Goal: Information Seeking & Learning: Check status

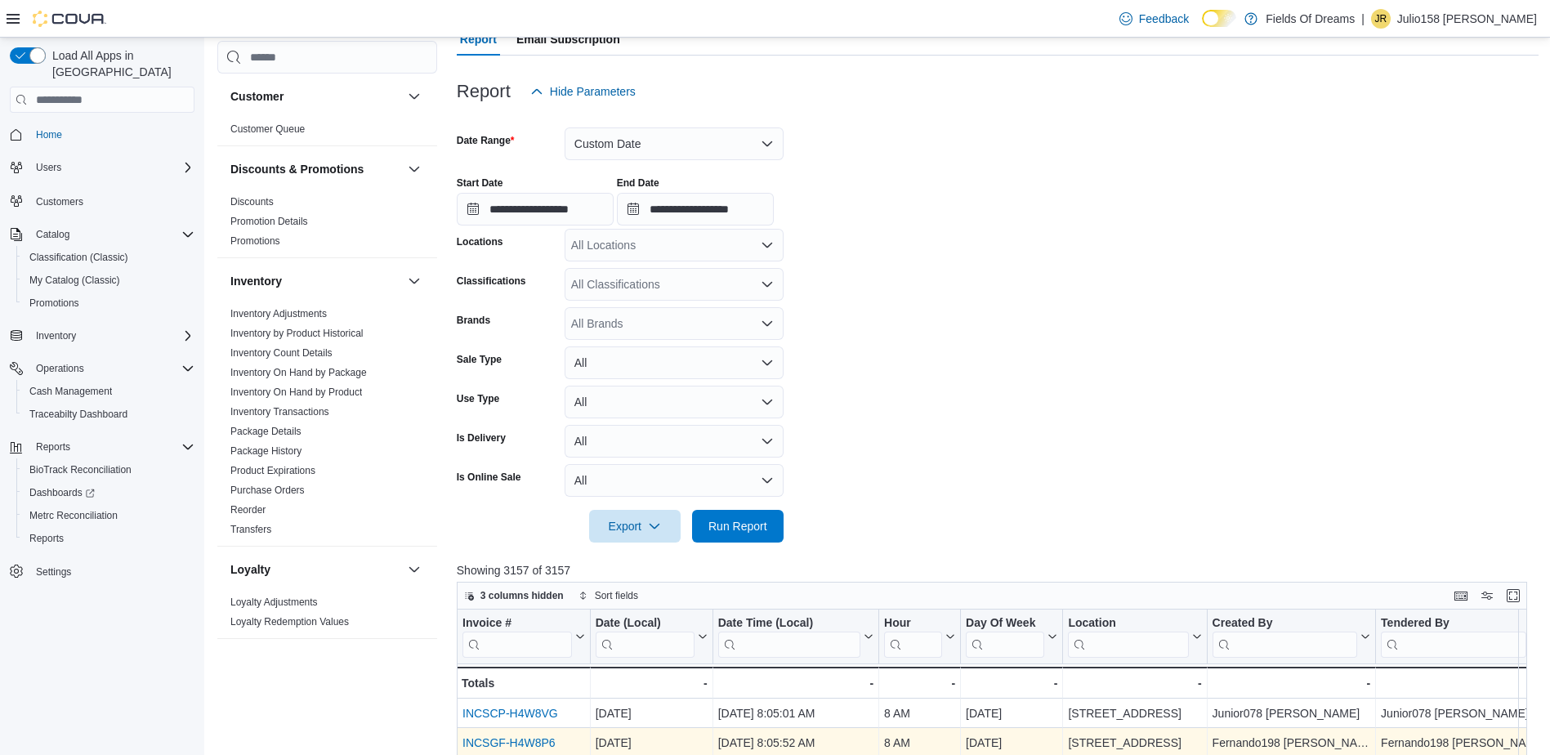
scroll to position [163, 0]
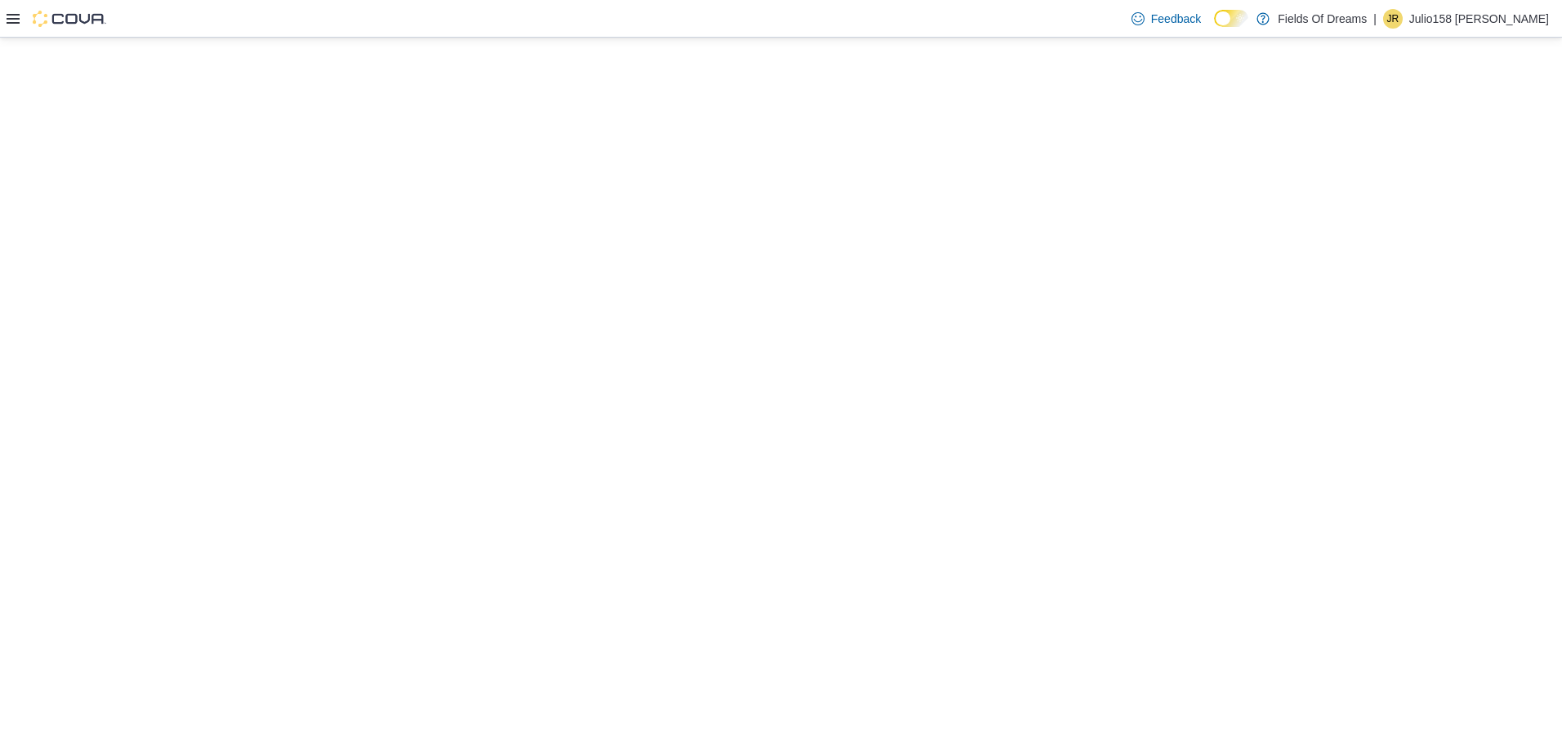
select select "**********"
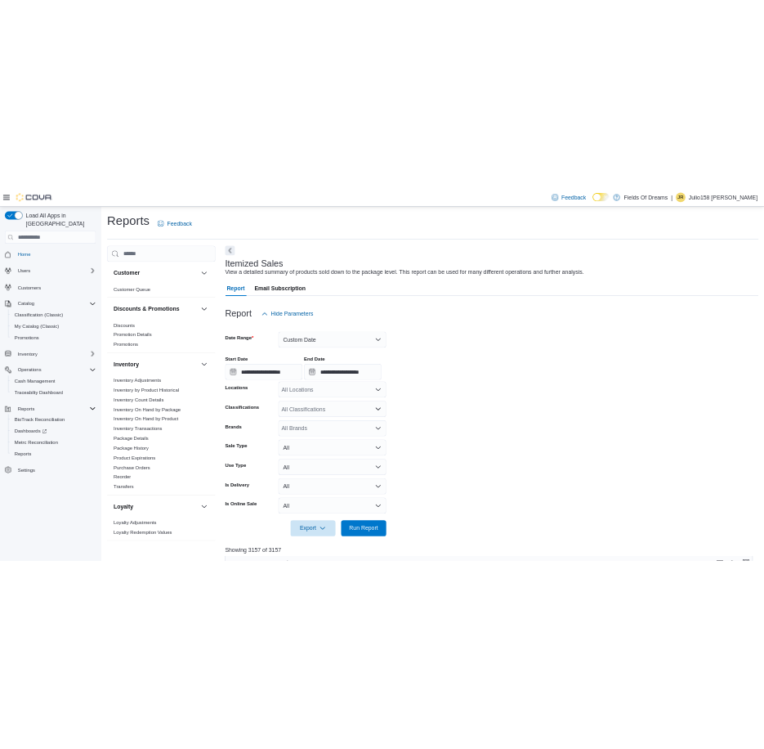
scroll to position [163, 0]
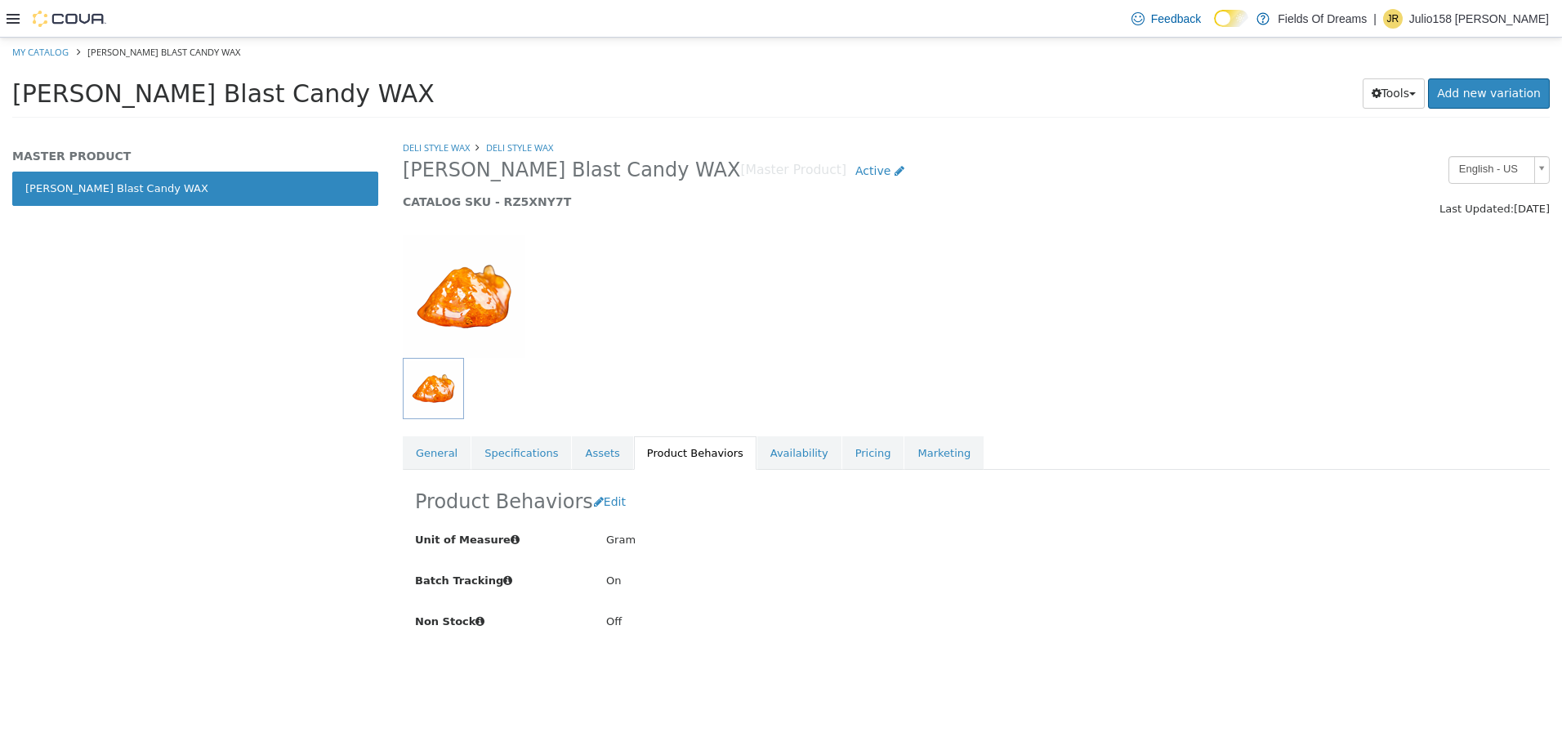
click at [22, 15] on div at bounding box center [57, 19] width 100 height 16
click at [20, 16] on div at bounding box center [57, 19] width 100 height 16
click at [16, 18] on icon at bounding box center [13, 19] width 13 height 10
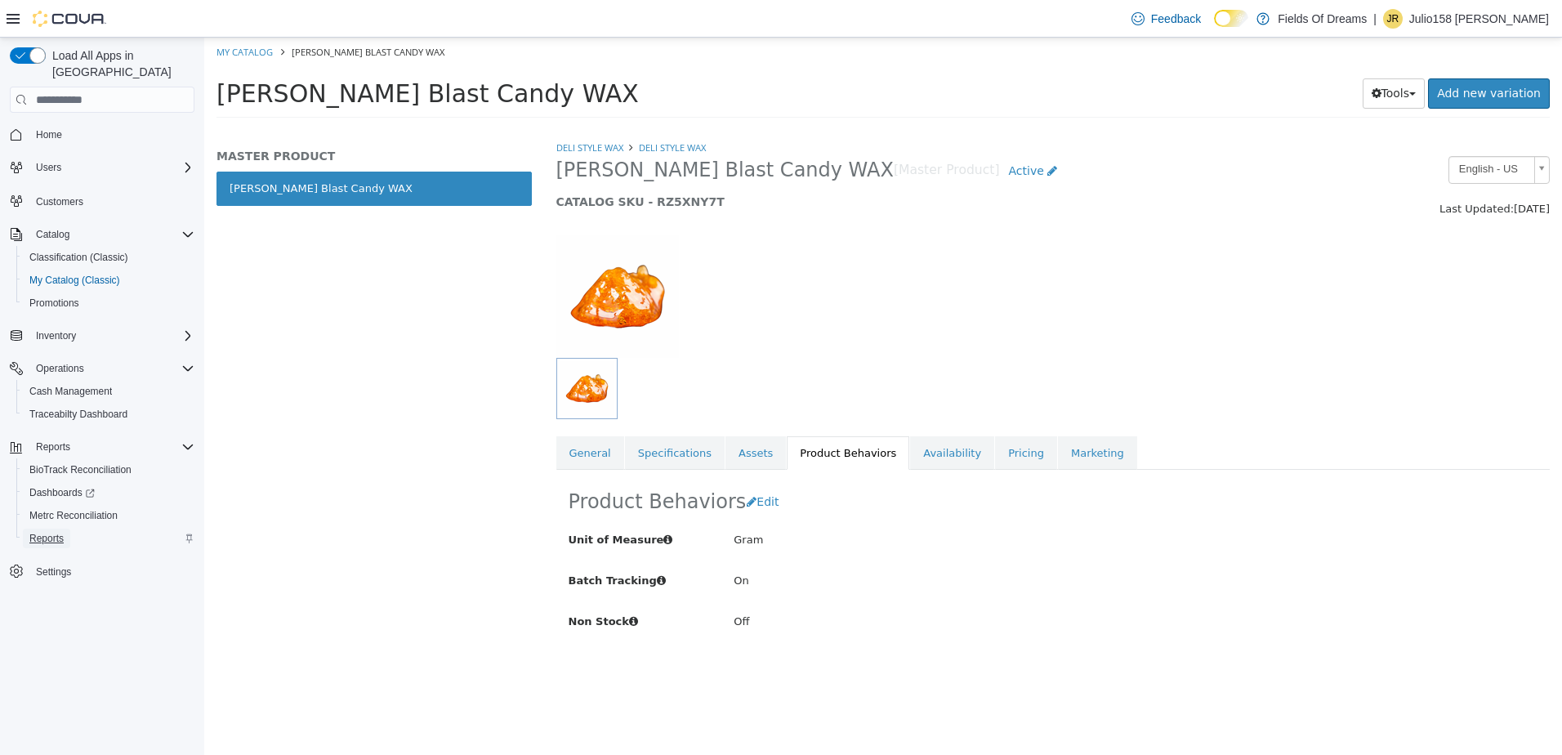
click at [48, 529] on span "Reports" at bounding box center [46, 539] width 34 height 20
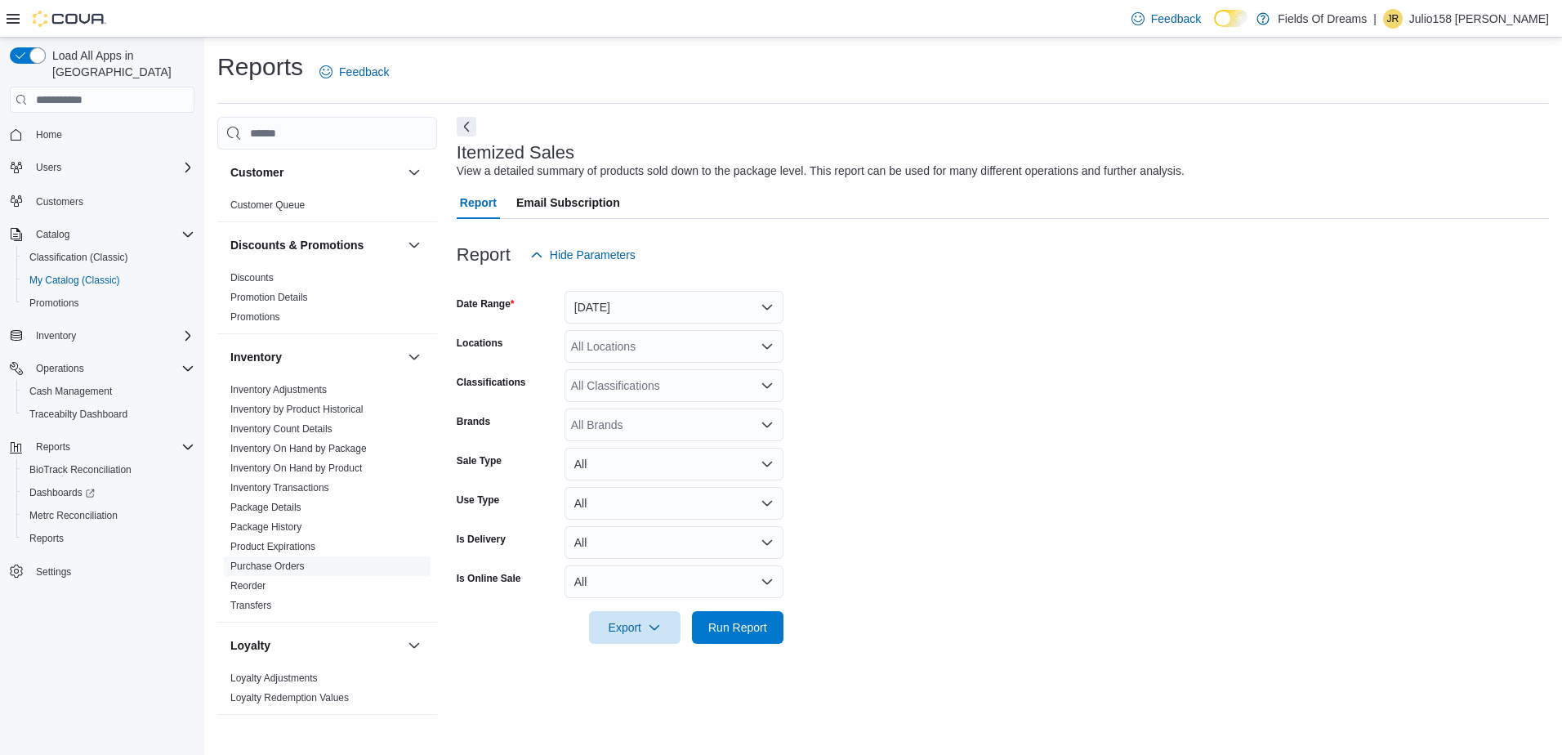
click at [302, 567] on link "Purchase Orders" at bounding box center [267, 566] width 74 height 11
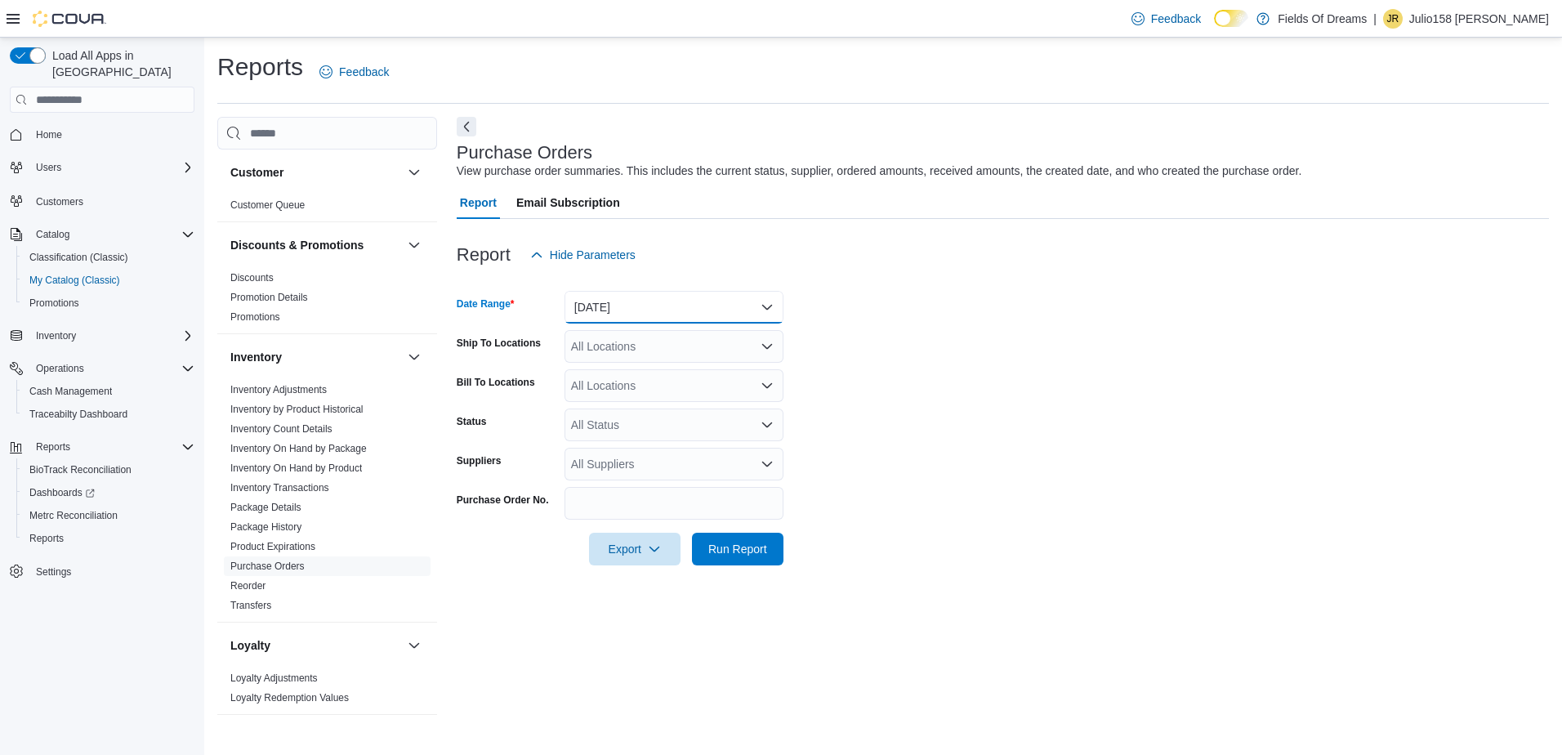
click at [641, 315] on button "Yesterday" at bounding box center [674, 307] width 219 height 33
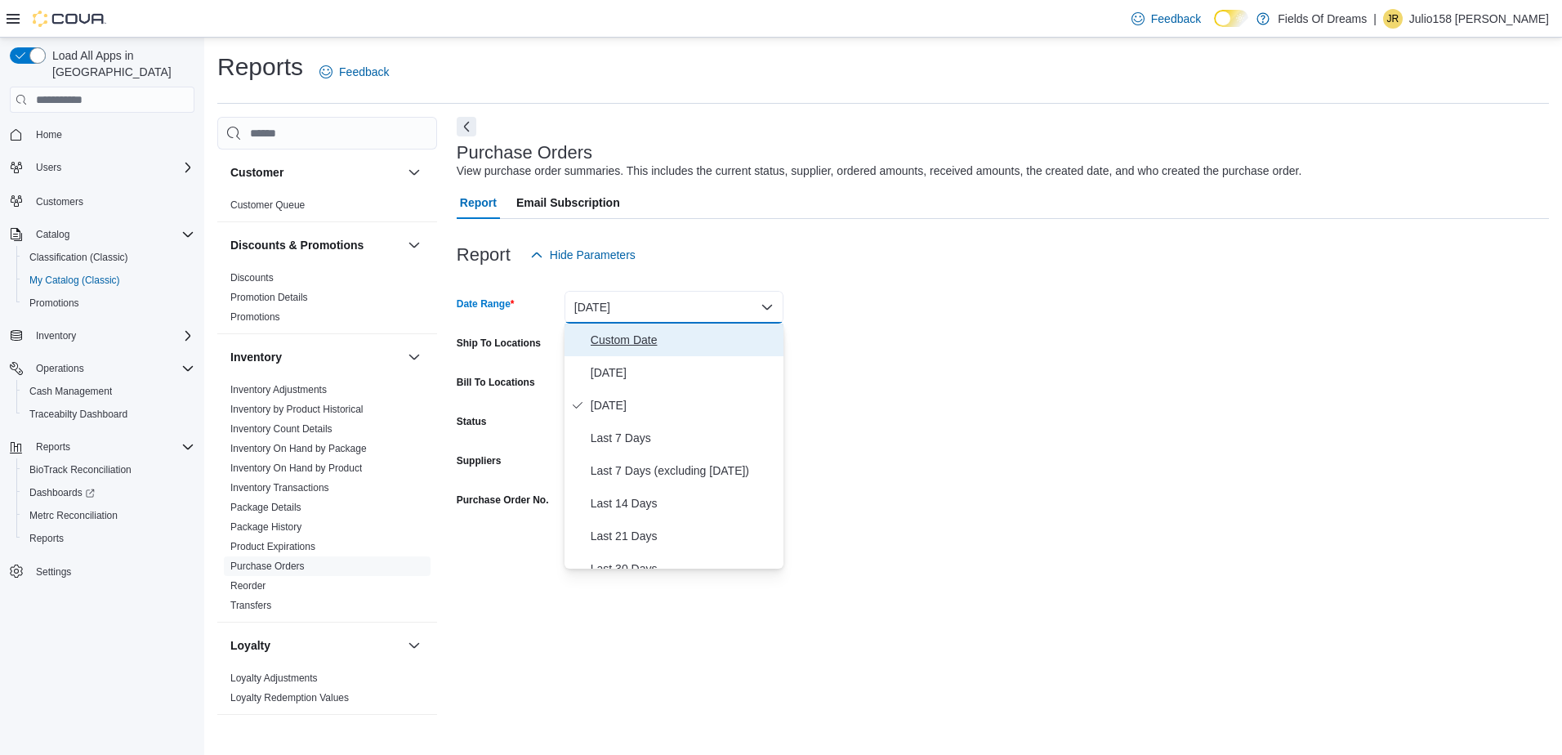
click at [589, 338] on button "Custom Date" at bounding box center [674, 340] width 219 height 33
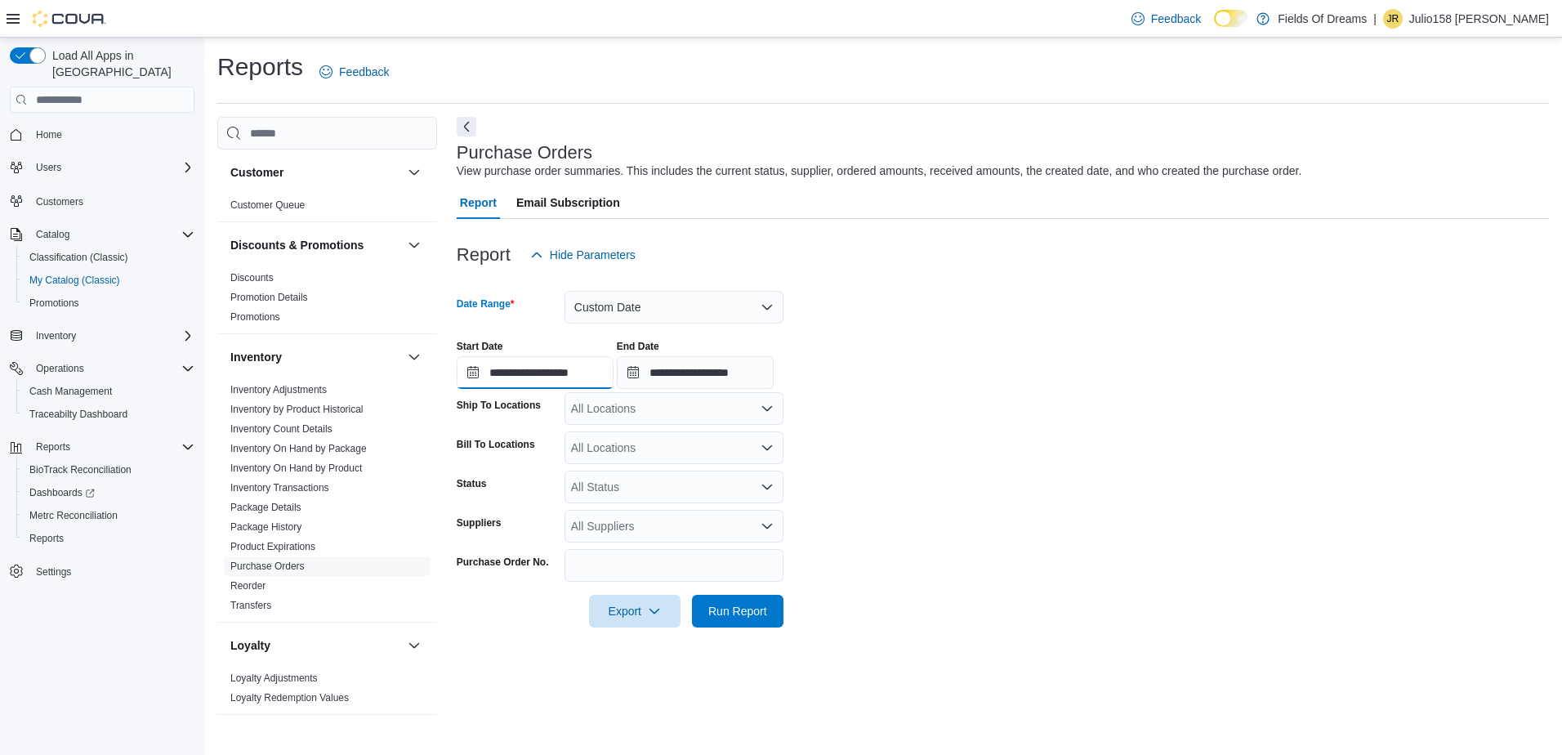
click at [468, 373] on input "**********" at bounding box center [535, 372] width 157 height 33
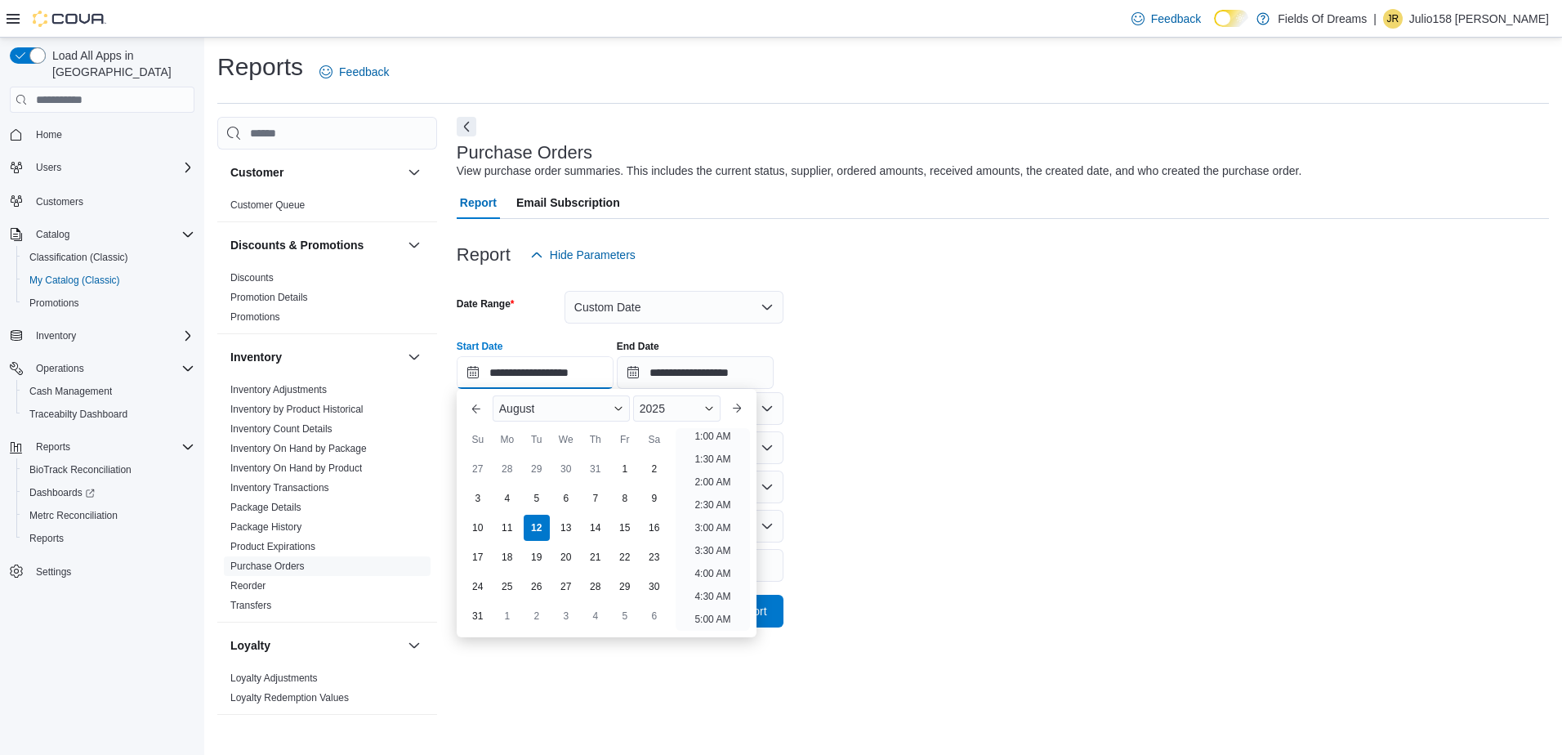
click at [468, 373] on input "**********" at bounding box center [535, 372] width 157 height 33
click at [473, 419] on button "Previous Month" at bounding box center [476, 409] width 26 height 26
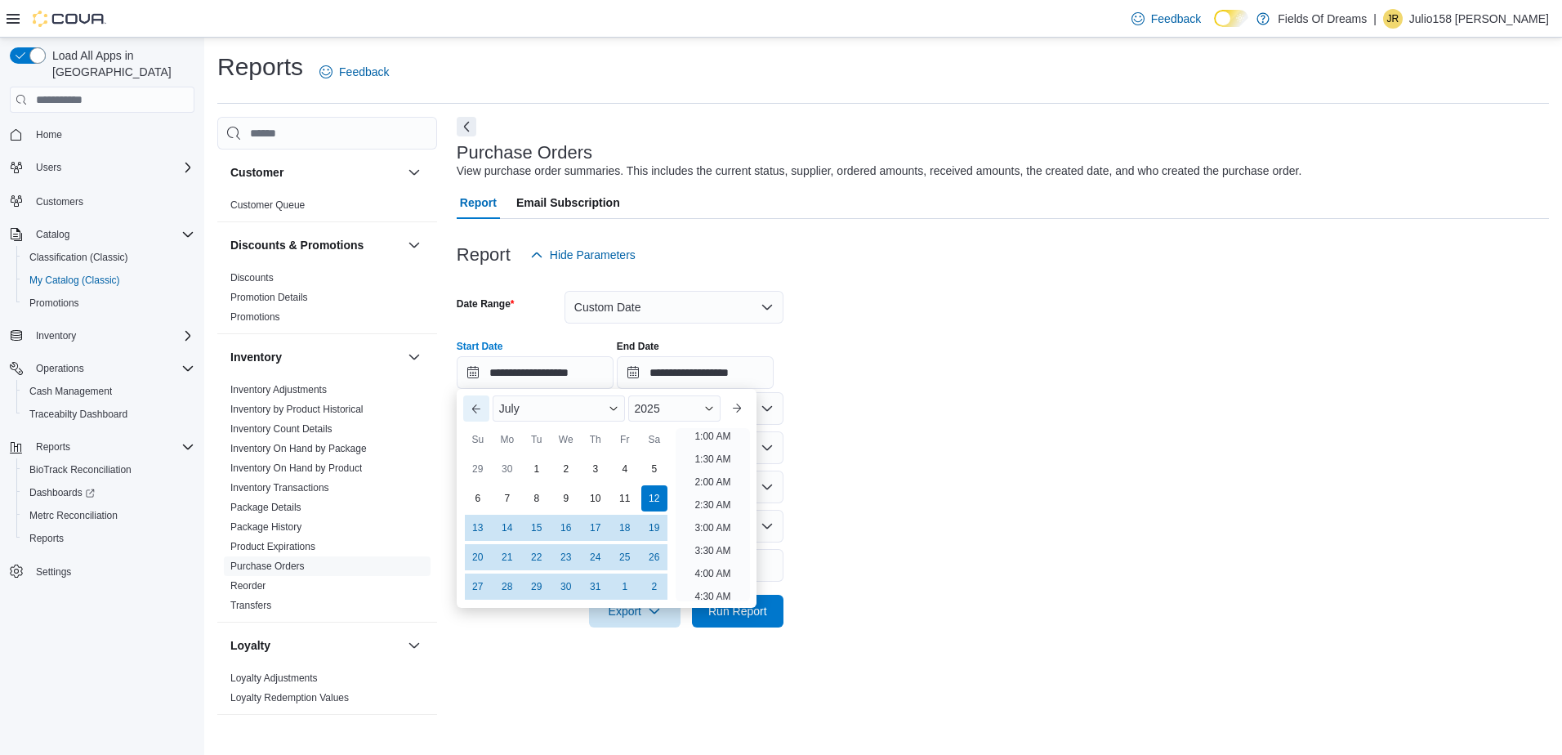
scroll to position [3, 0]
click at [474, 419] on button "Previous Month" at bounding box center [476, 409] width 26 height 26
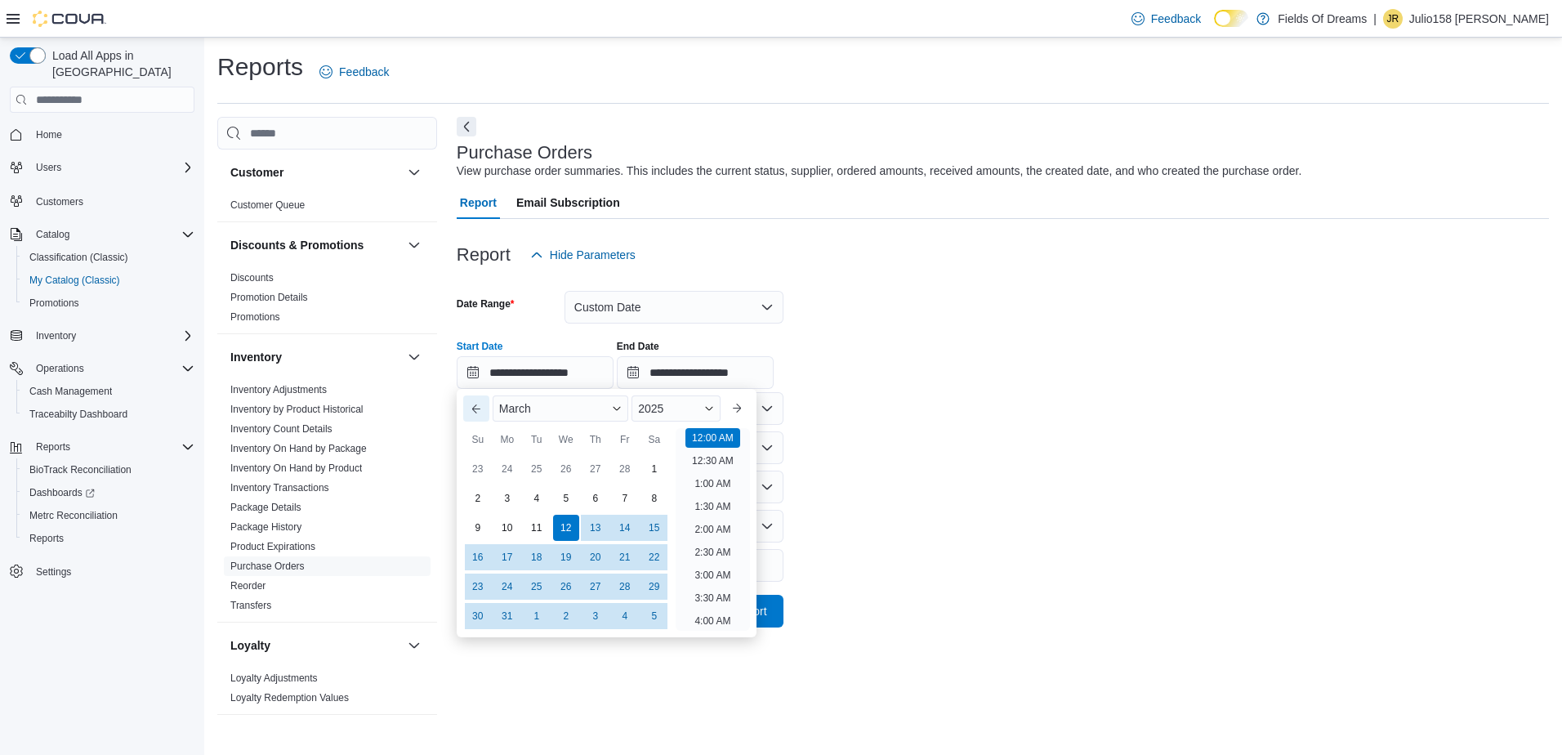
click at [474, 419] on button "Previous Month" at bounding box center [476, 409] width 26 height 26
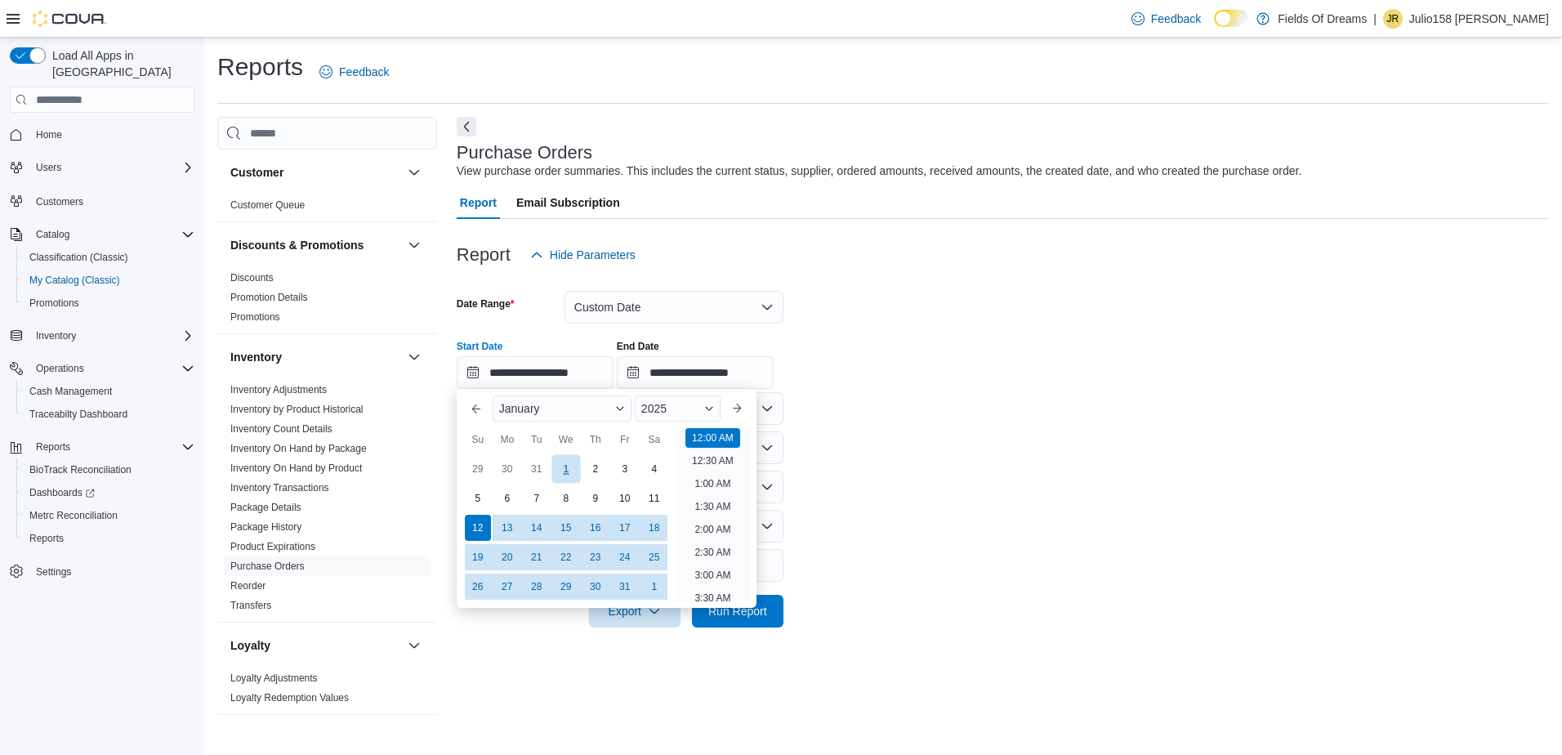
click at [565, 465] on div "1" at bounding box center [566, 469] width 29 height 29
click at [1169, 465] on form "**********" at bounding box center [1003, 449] width 1093 height 356
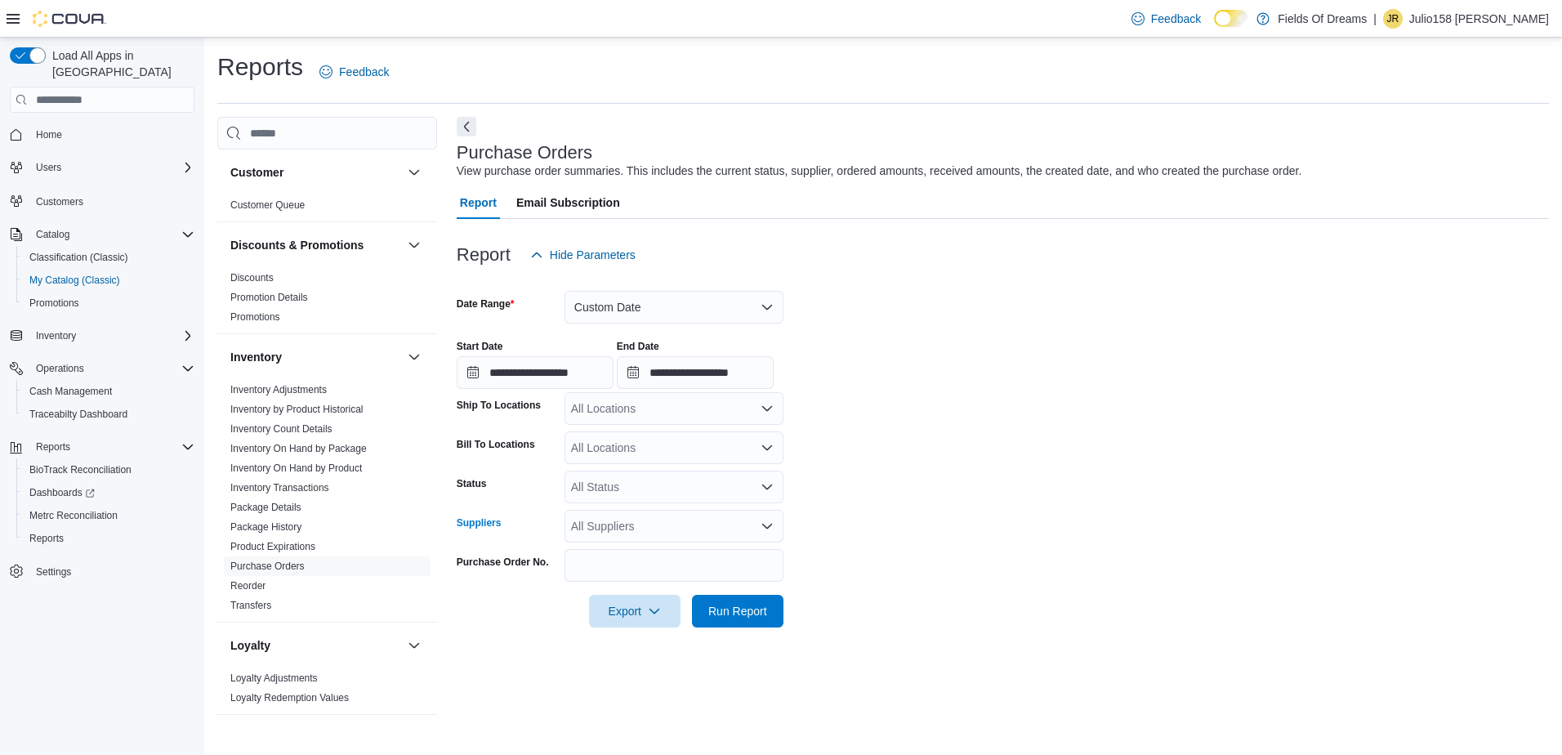
click at [693, 525] on div "All Suppliers" at bounding box center [674, 526] width 219 height 33
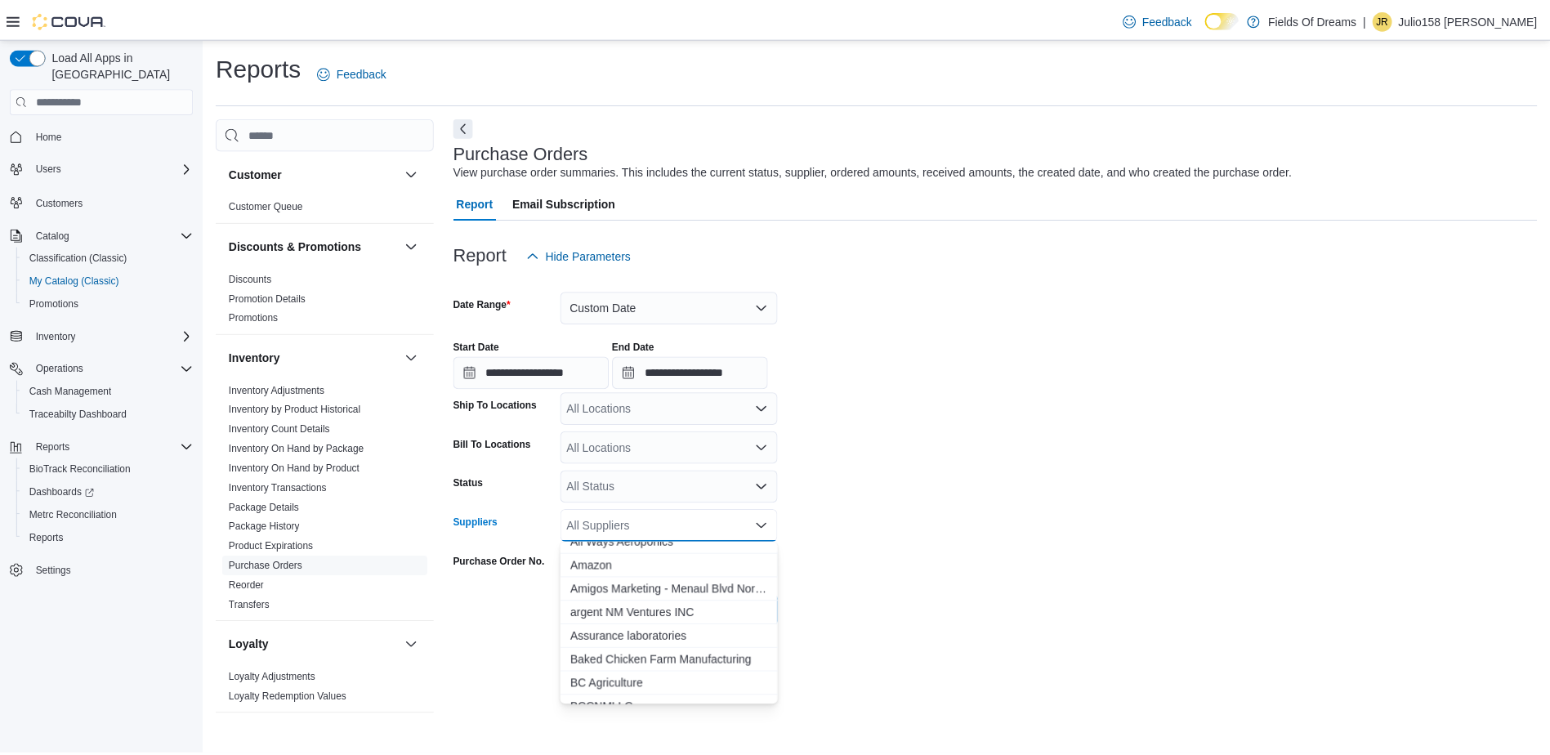
scroll to position [163, 0]
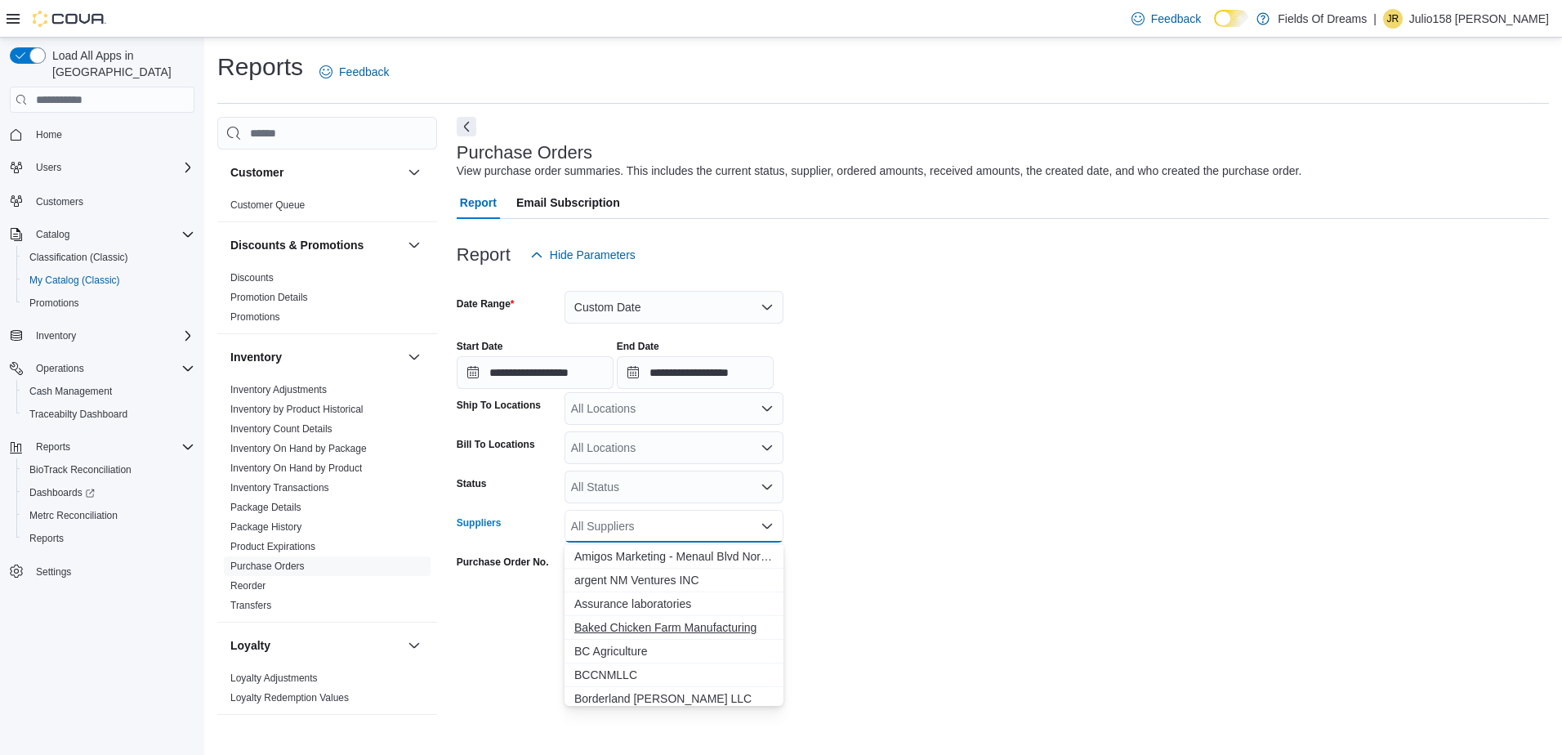
click at [628, 620] on span "Baked Chicken Farm Manufacturing" at bounding box center [673, 627] width 199 height 16
click at [1034, 597] on form "**********" at bounding box center [1003, 449] width 1093 height 356
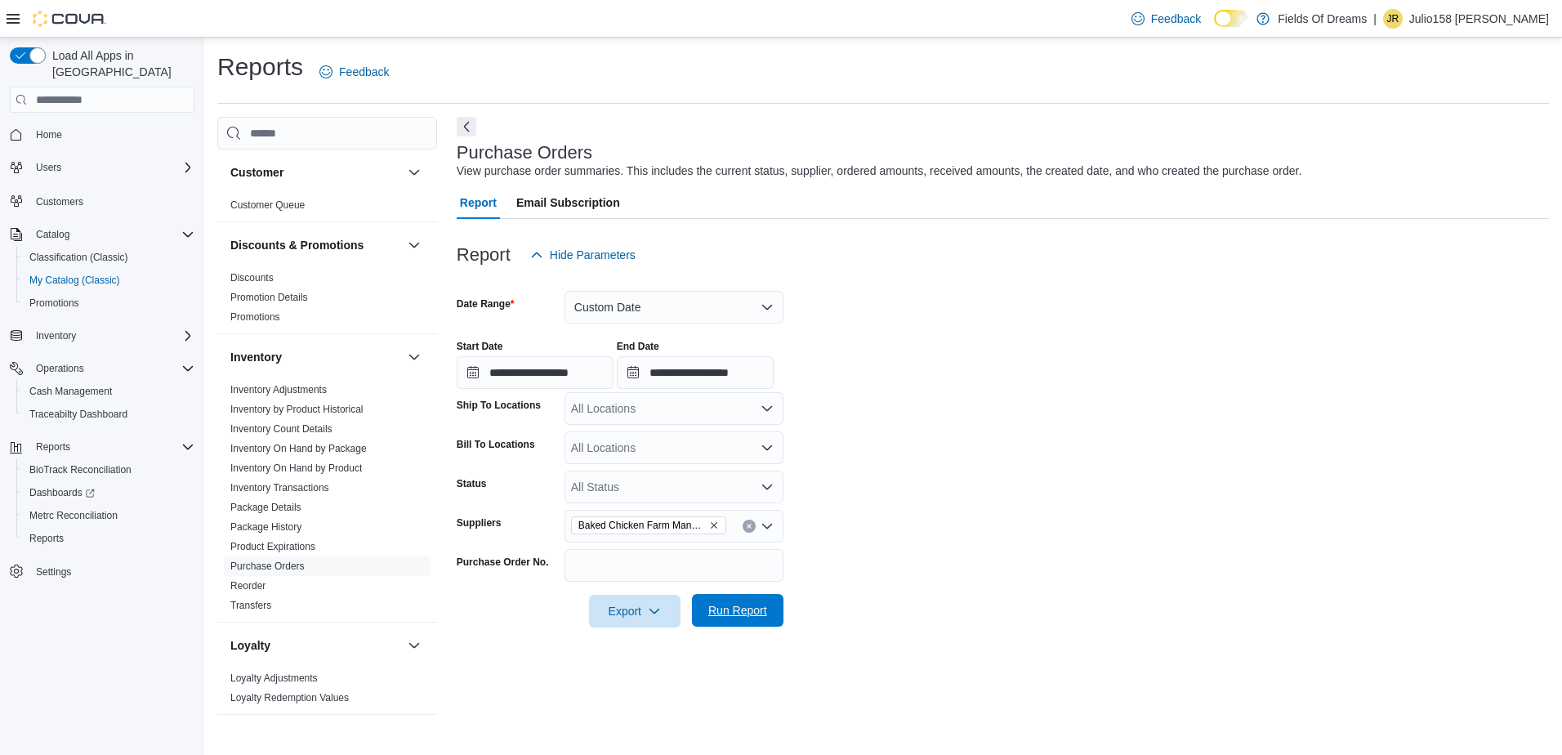
click at [732, 613] on span "Run Report" at bounding box center [738, 610] width 59 height 16
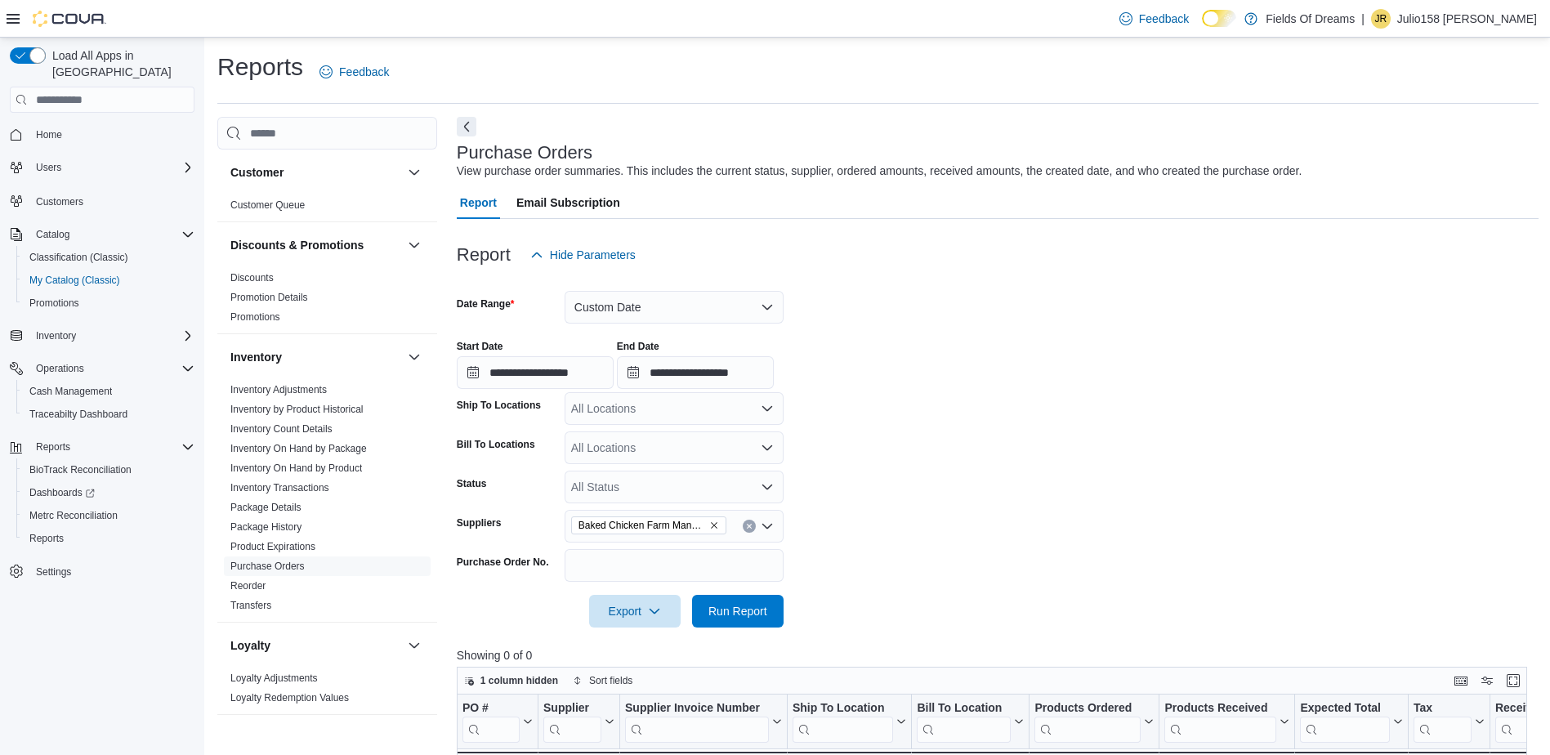
click at [751, 528] on icon "Clear input" at bounding box center [749, 527] width 4 height 4
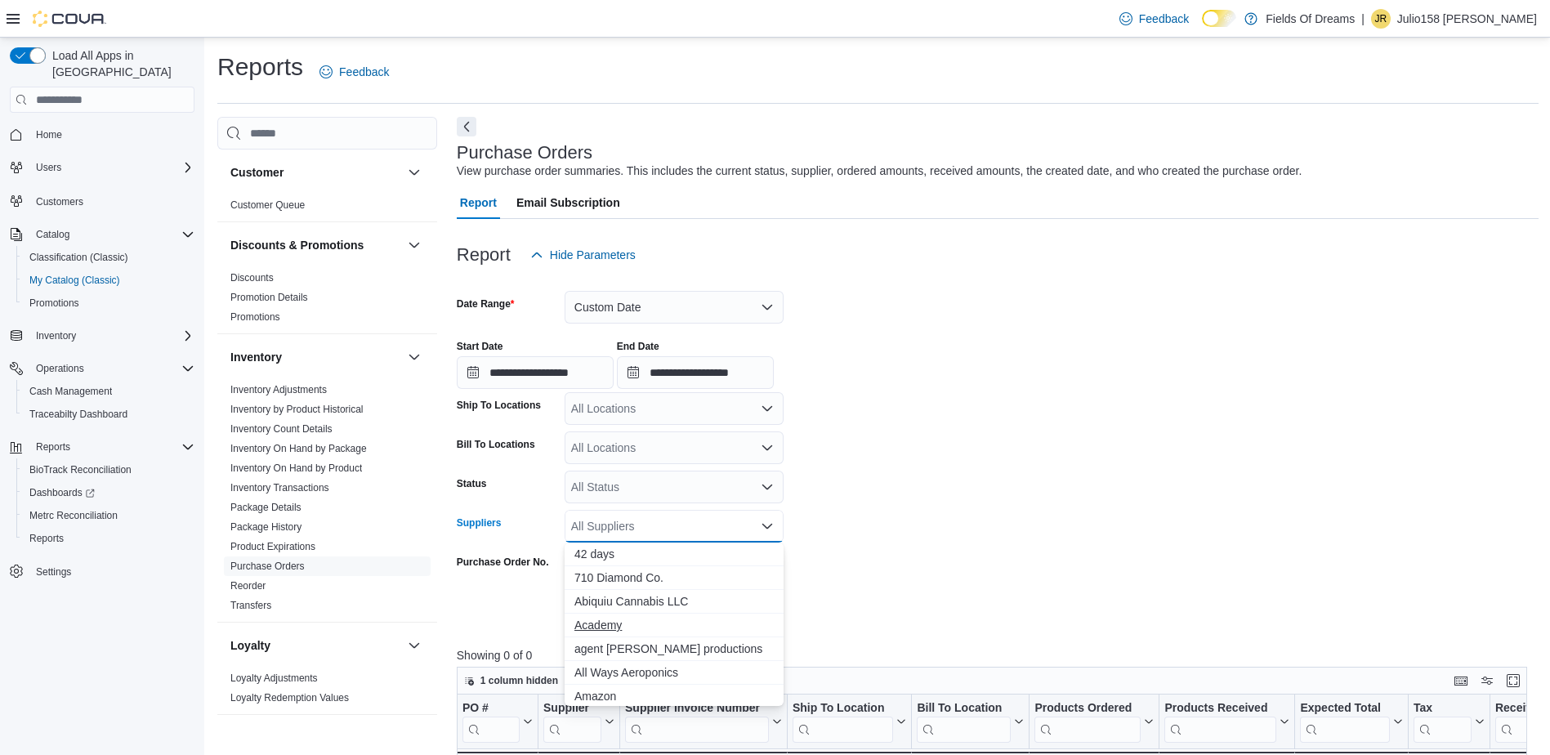
scroll to position [163, 0]
click at [624, 668] on span "BCCNMLLC" at bounding box center [673, 675] width 199 height 16
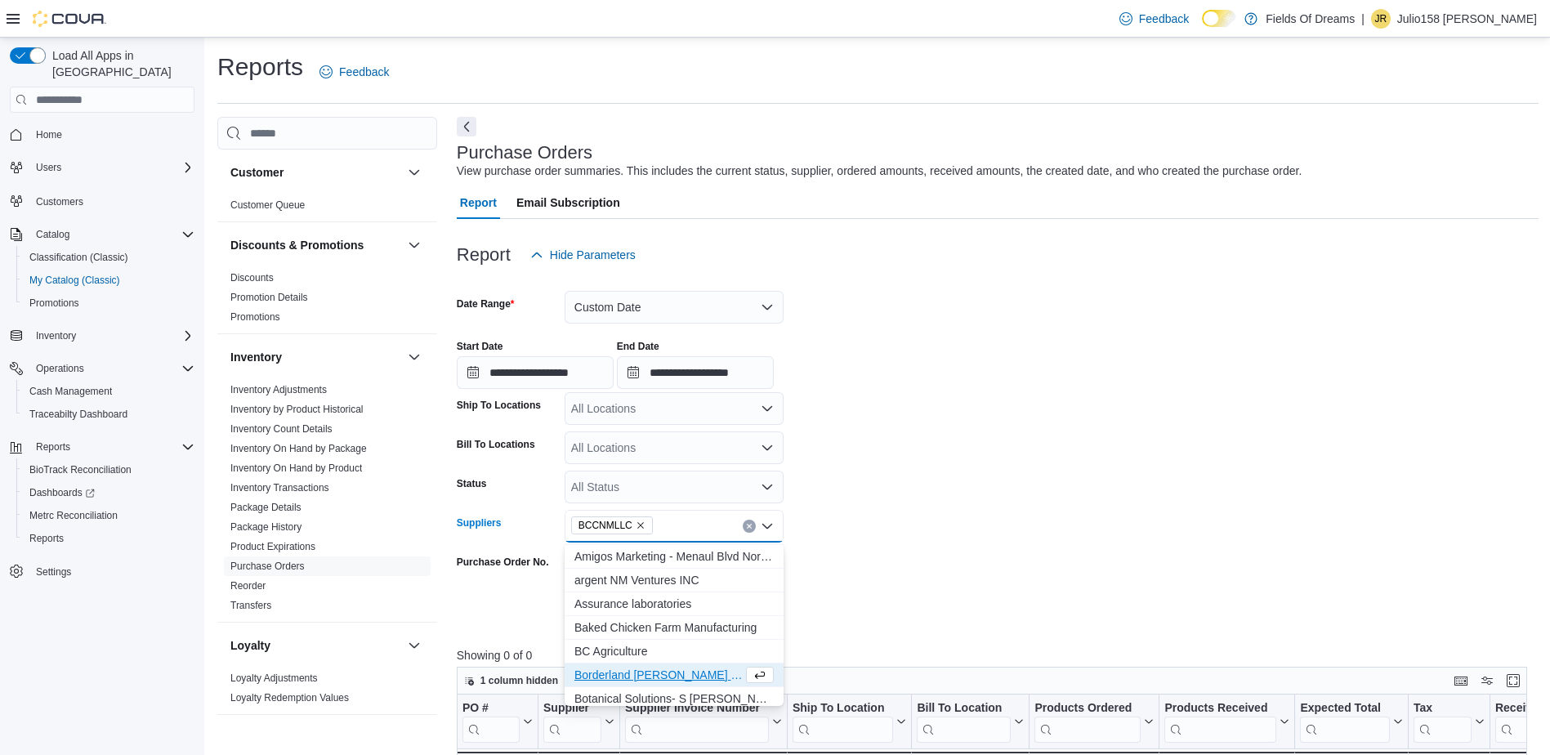
click at [916, 547] on form "**********" at bounding box center [998, 449] width 1082 height 356
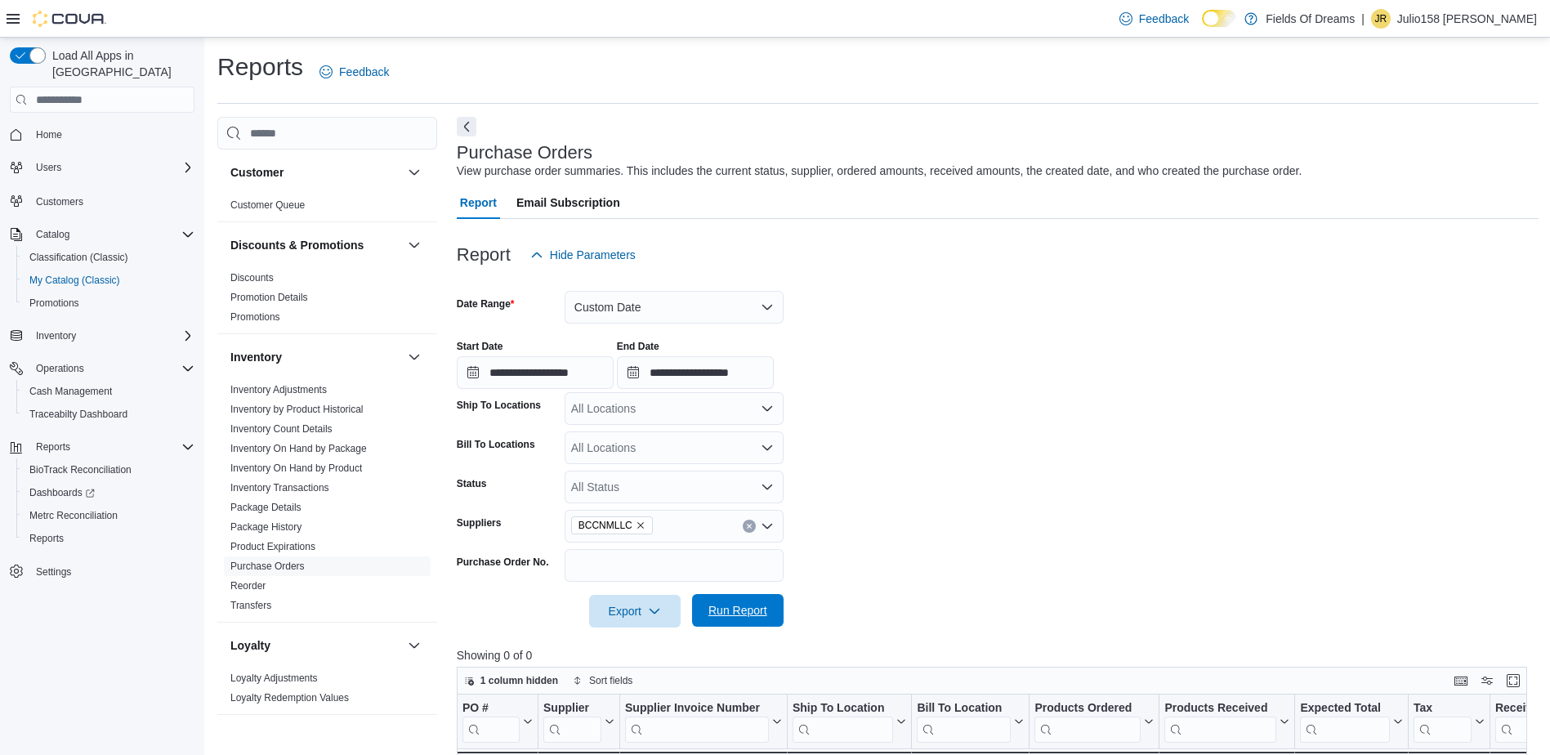
click at [722, 610] on span "Run Report" at bounding box center [738, 610] width 59 height 16
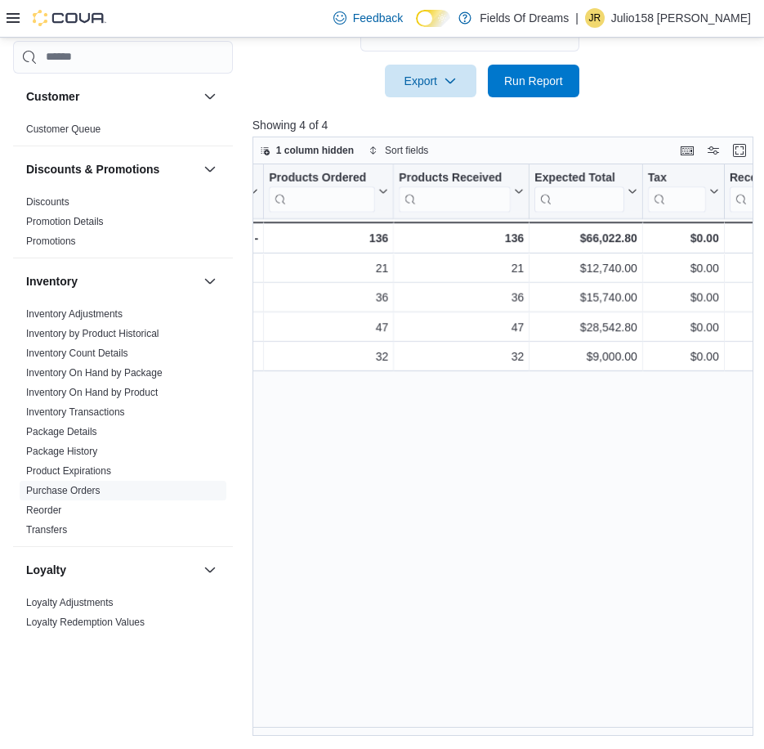
scroll to position [0, 659]
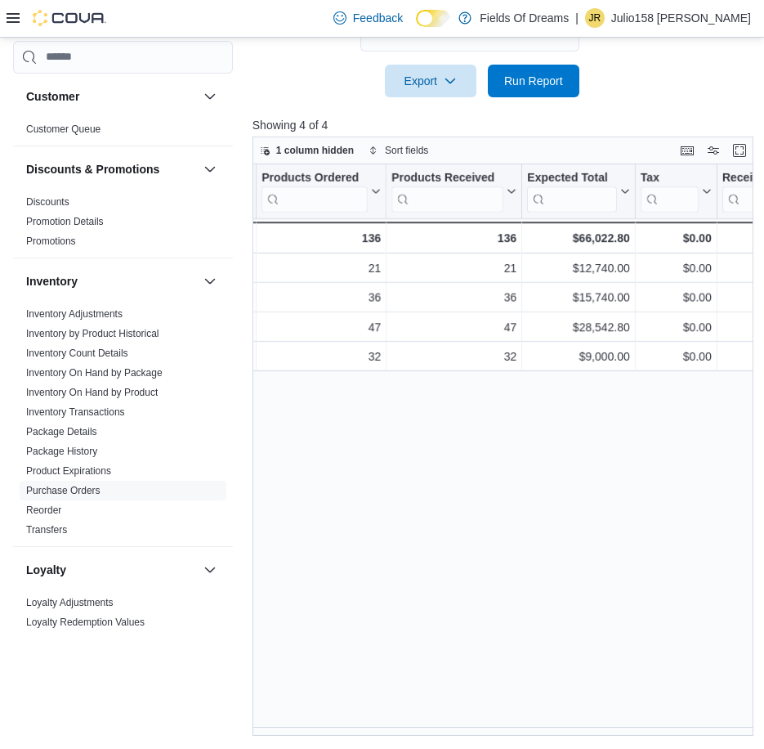
drag, startPoint x: 356, startPoint y: 728, endPoint x: 403, endPoint y: 657, distance: 85.0
click at [403, 657] on div "PO # Click to view column header actions Supplier Click to view column header a…" at bounding box center [506, 449] width 506 height 571
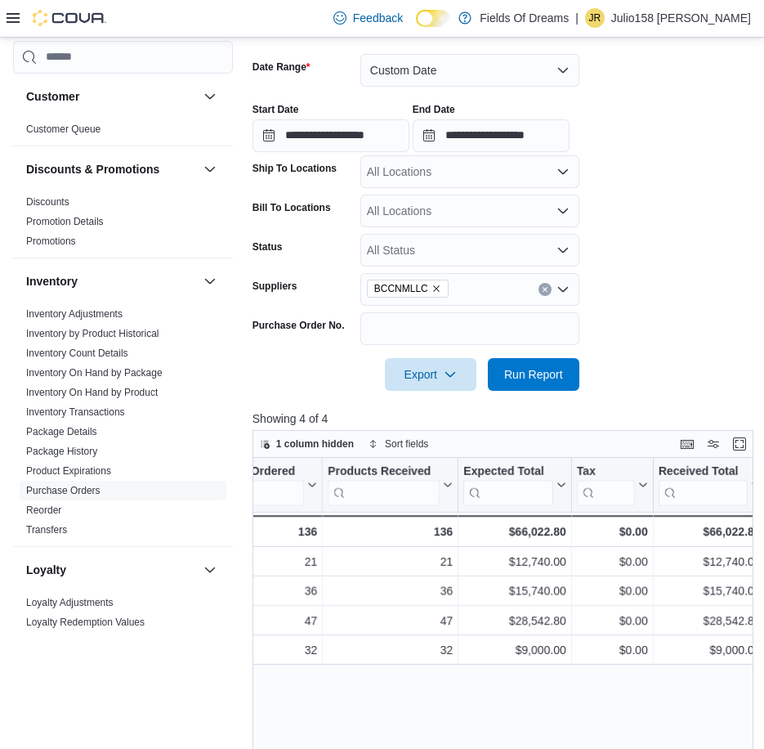
scroll to position [221, 0]
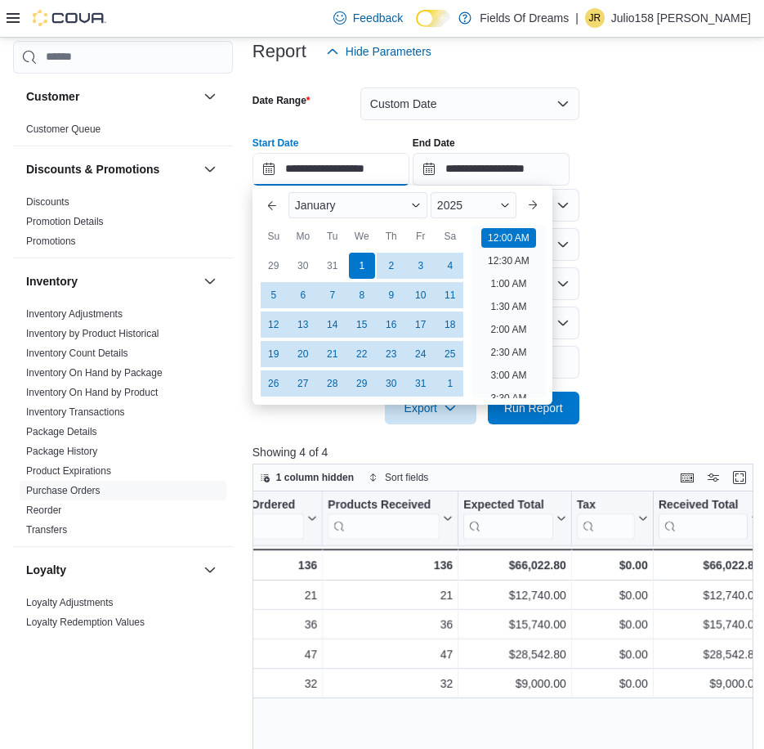
click at [275, 170] on input "**********" at bounding box center [331, 169] width 157 height 33
click at [510, 206] on span "Button. Open the year selector. 2025 is currently selected." at bounding box center [505, 205] width 10 height 10
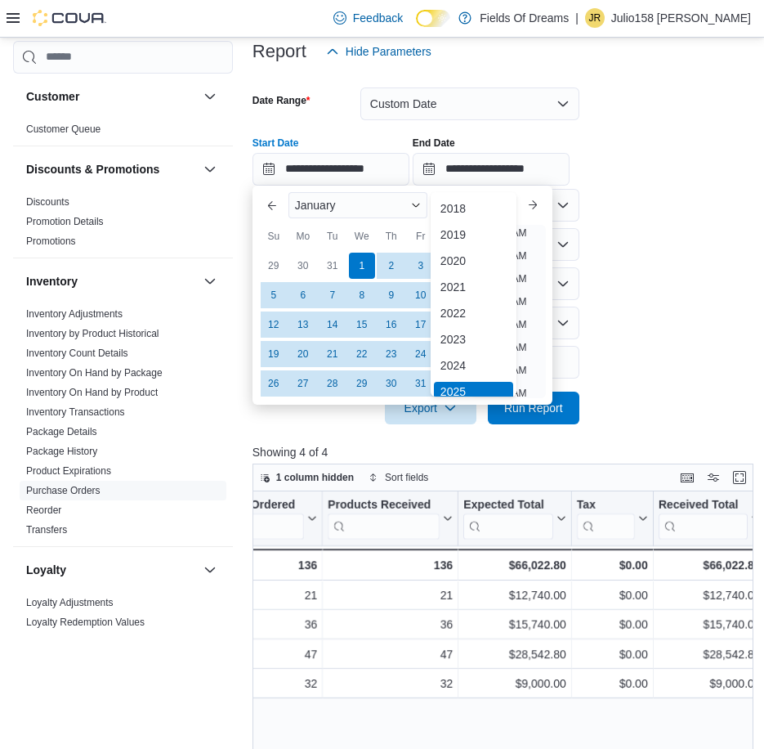
scroll to position [5, 0]
click at [470, 353] on div "2024" at bounding box center [473, 361] width 79 height 20
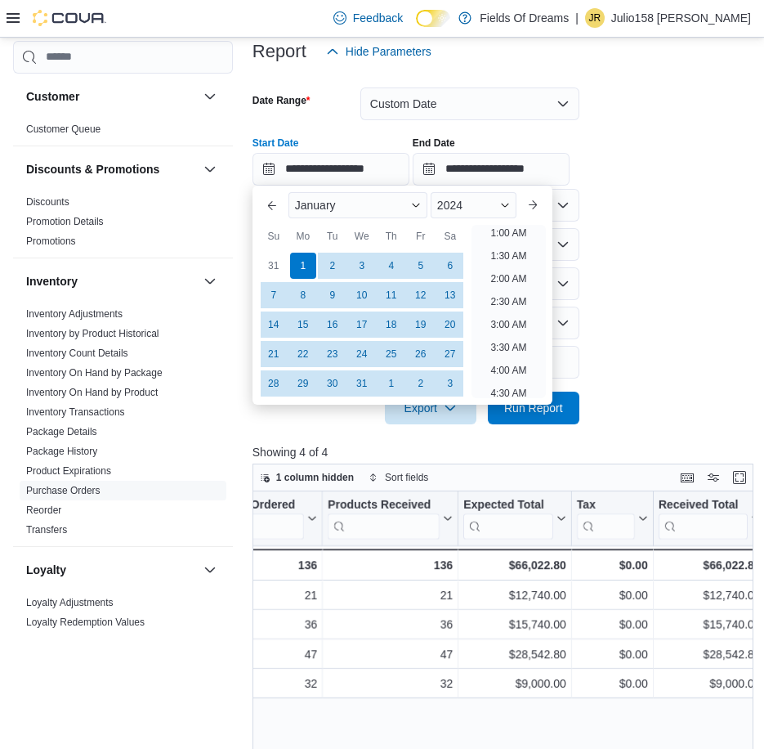
scroll to position [3, 0]
click at [658, 335] on form "**********" at bounding box center [502, 246] width 498 height 356
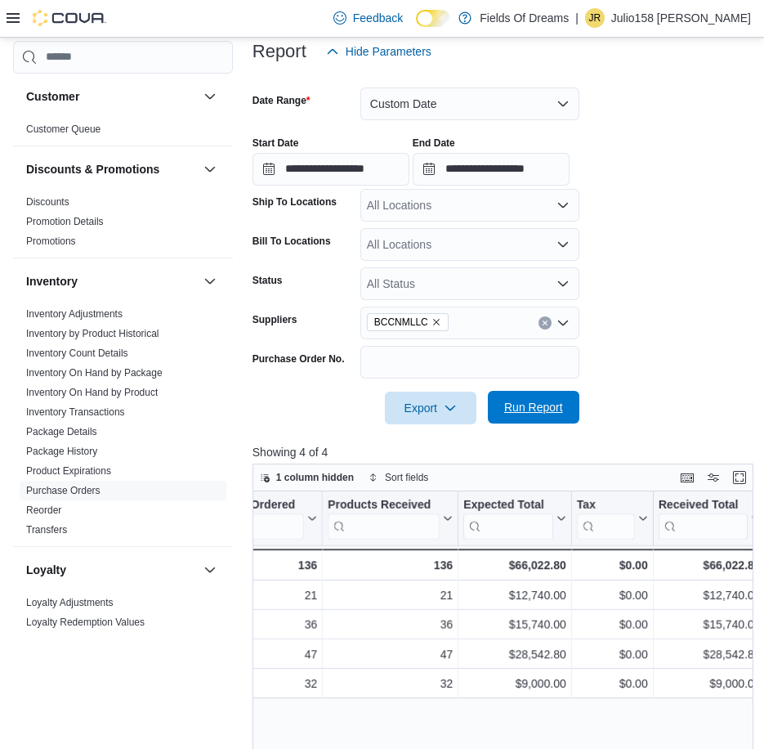
click at [546, 409] on span "Run Report" at bounding box center [533, 407] width 59 height 16
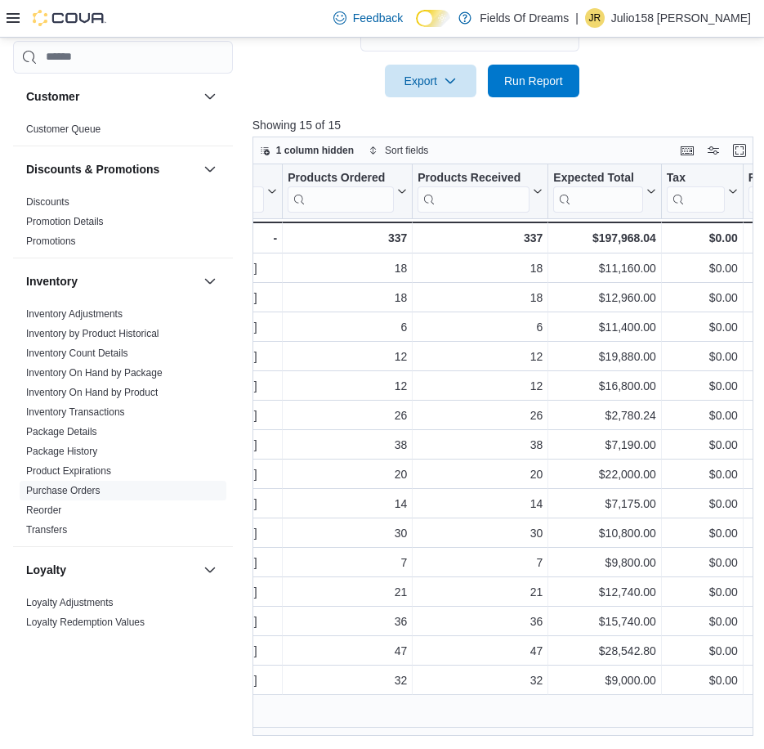
scroll to position [0, 671]
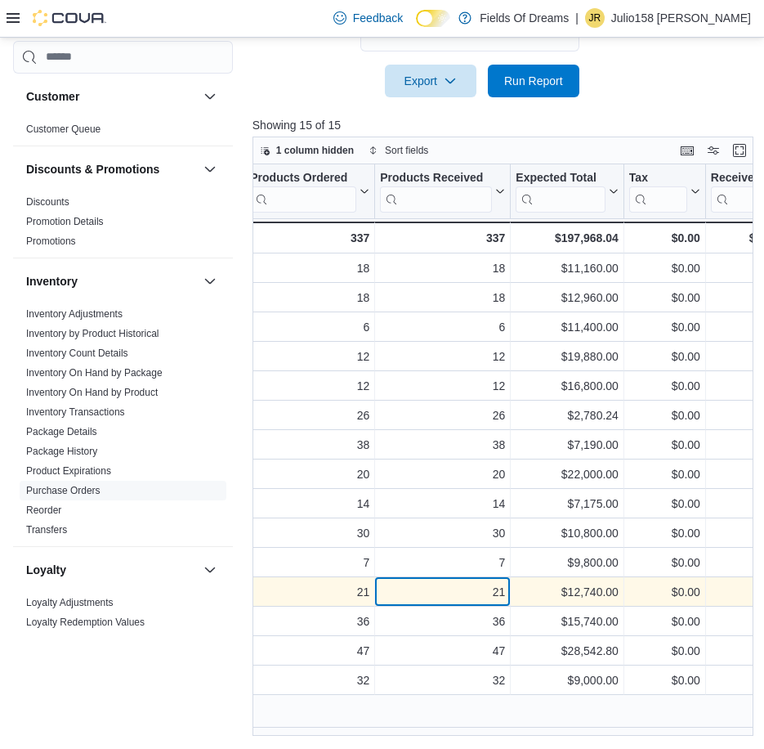
drag, startPoint x: 357, startPoint y: 730, endPoint x: 388, endPoint y: 584, distance: 148.7
click at [388, 584] on div "21" at bounding box center [442, 592] width 125 height 20
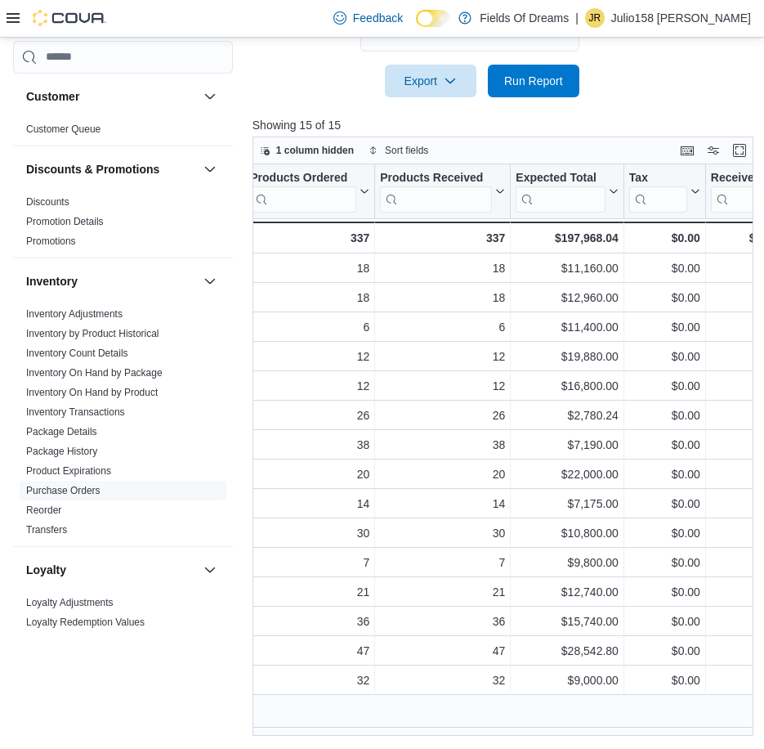
click at [494, 717] on div "PO # Click to view column header actions Supplier Click to view column header a…" at bounding box center [506, 449] width 506 height 571
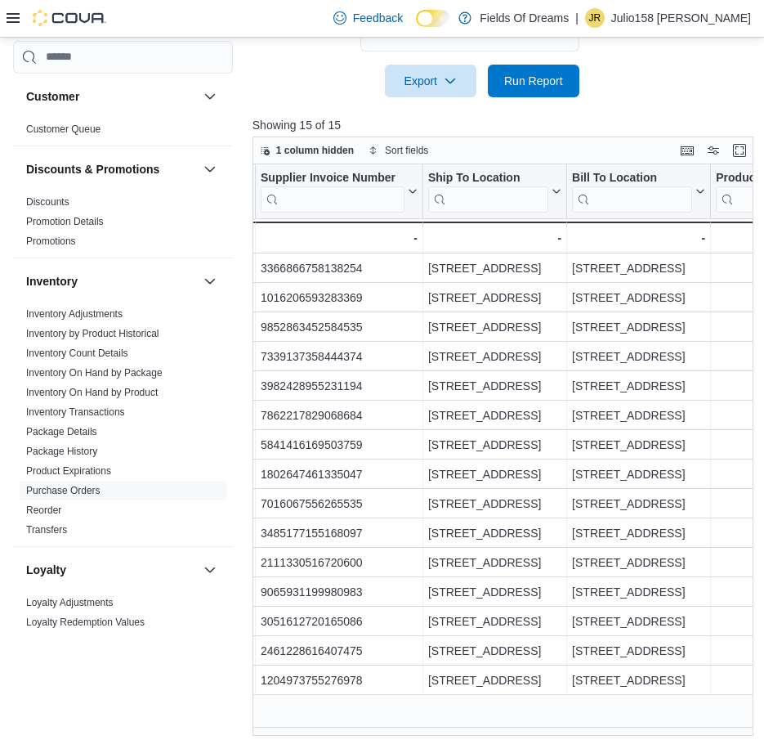
scroll to position [0, 209]
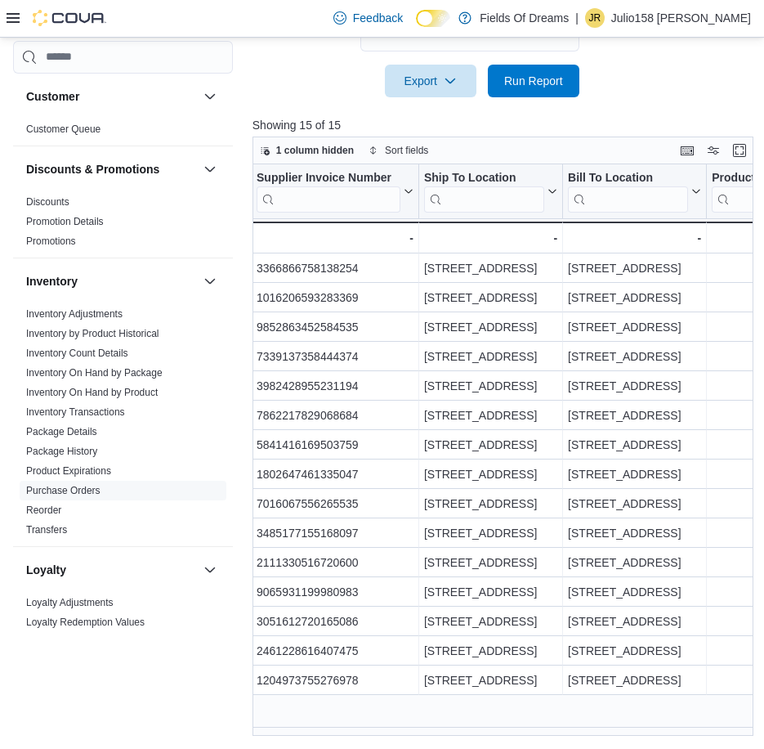
click at [634, 99] on div at bounding box center [502, 107] width 498 height 20
drag, startPoint x: 634, startPoint y: 99, endPoint x: 606, endPoint y: 107, distance: 29.7
click at [606, 107] on div at bounding box center [502, 107] width 498 height 20
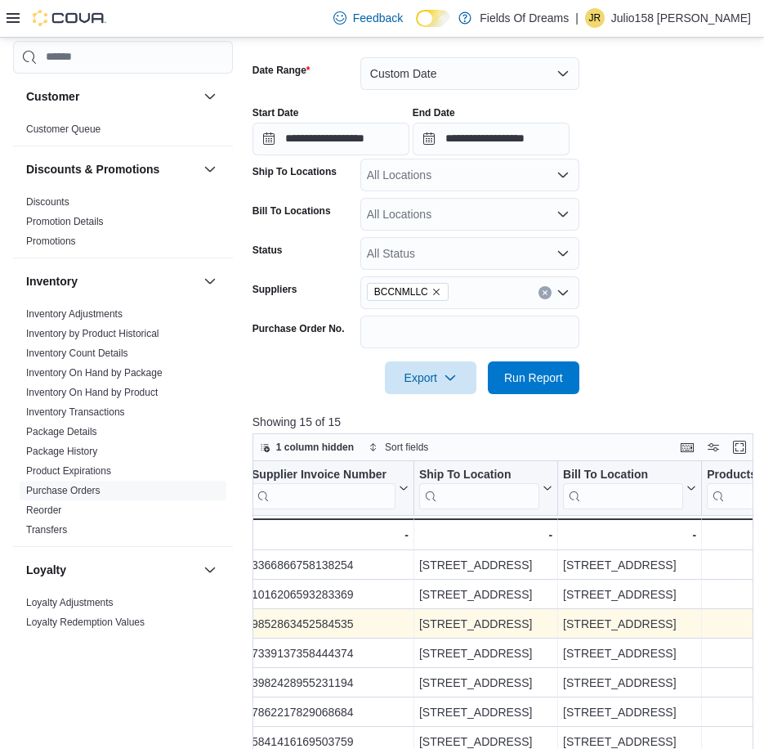
scroll to position [221, 0]
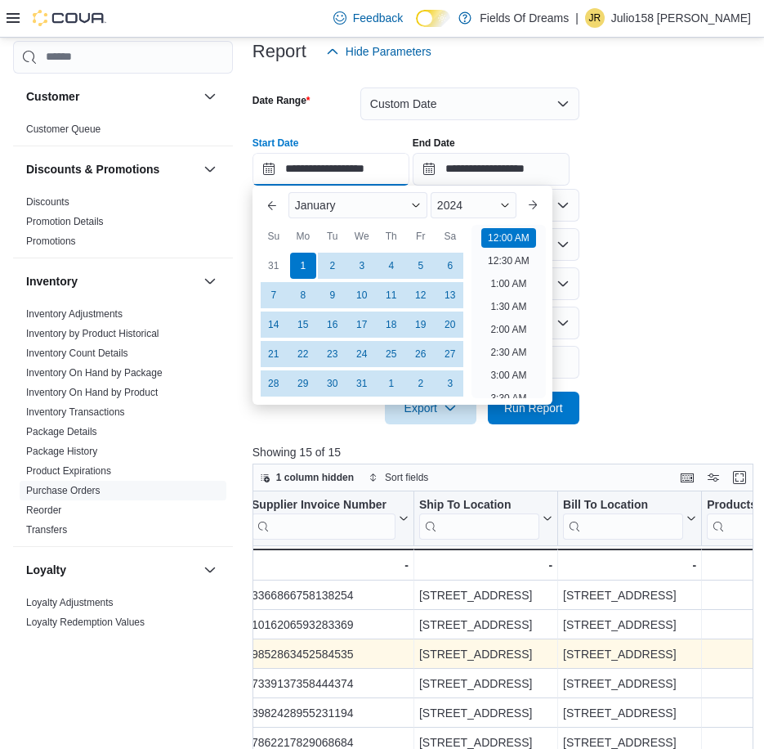
click at [266, 168] on input "**********" at bounding box center [331, 169] width 157 height 33
click at [502, 202] on div "2024" at bounding box center [474, 205] width 86 height 26
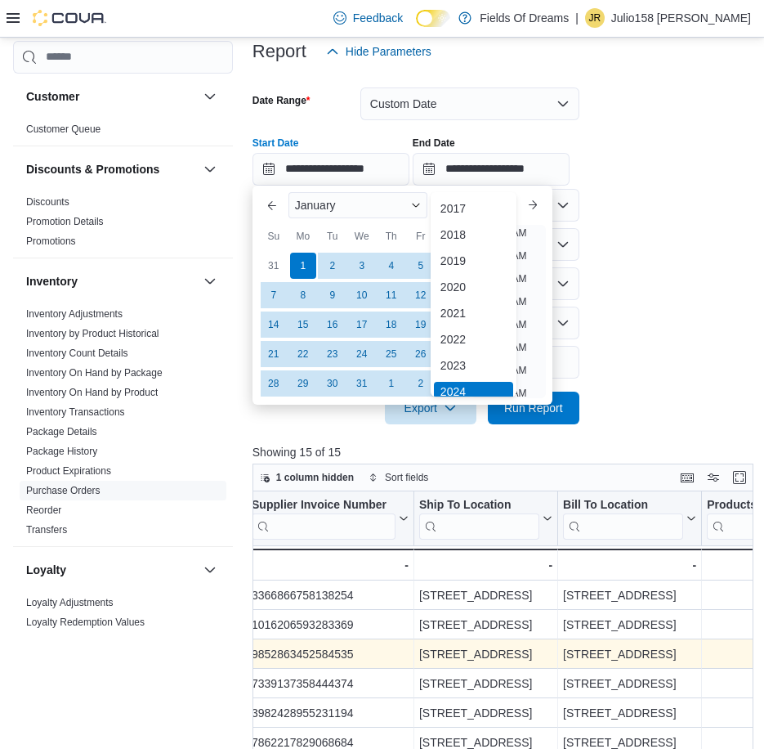
scroll to position [5, 0]
click at [476, 354] on div "2023" at bounding box center [473, 361] width 79 height 20
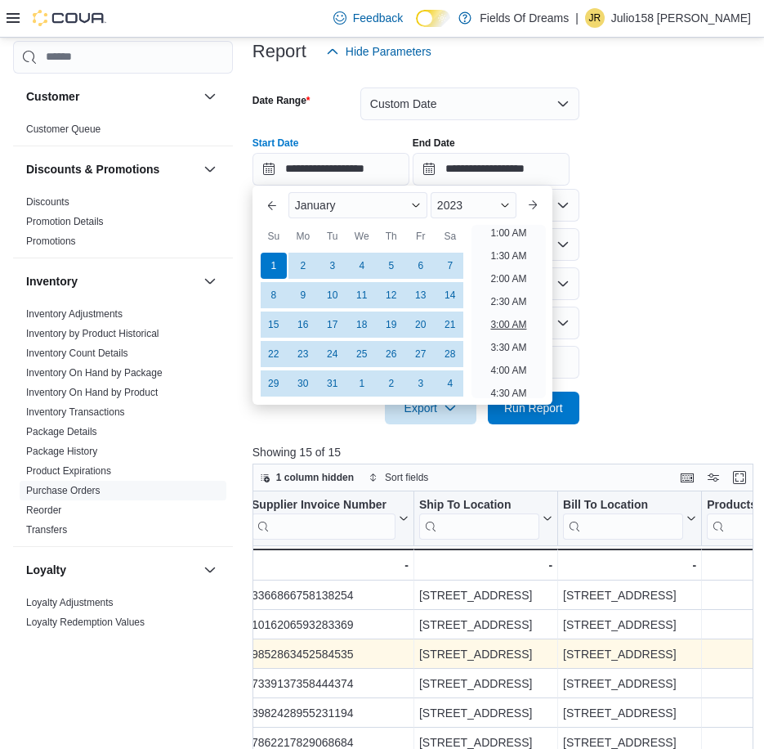
scroll to position [3, 0]
click at [641, 368] on form "**********" at bounding box center [502, 246] width 498 height 356
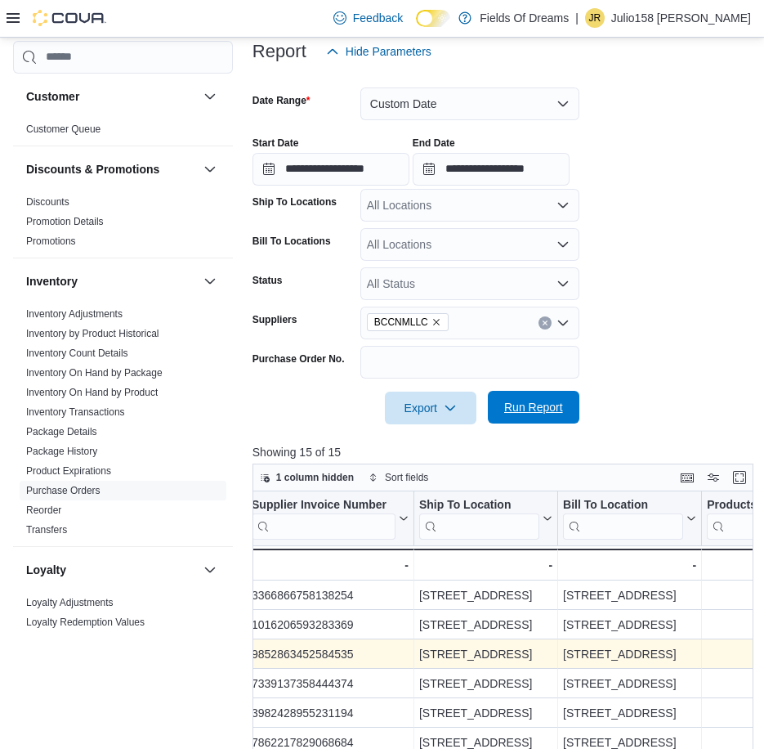
click at [534, 405] on span "Run Report" at bounding box center [533, 407] width 59 height 16
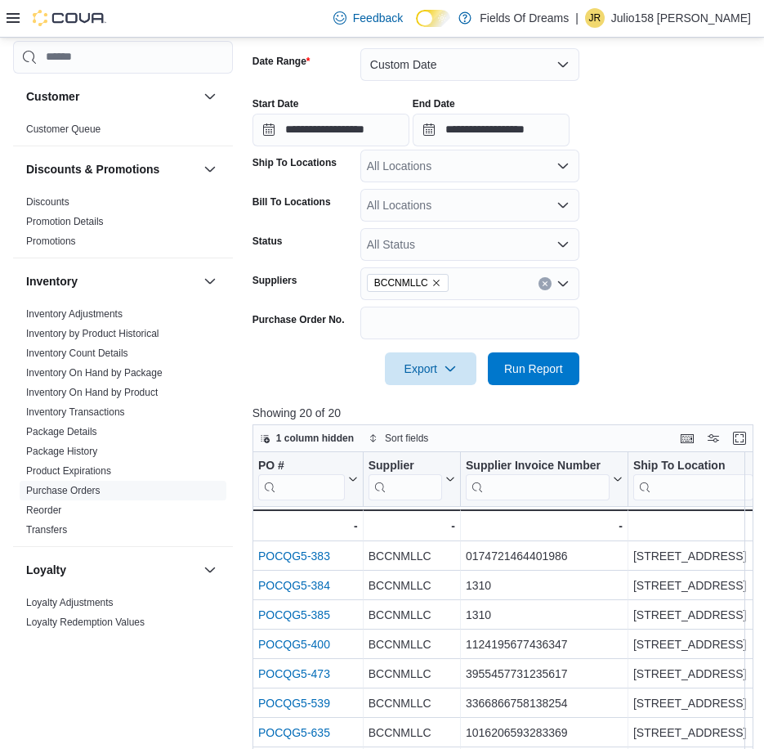
scroll to position [221, 0]
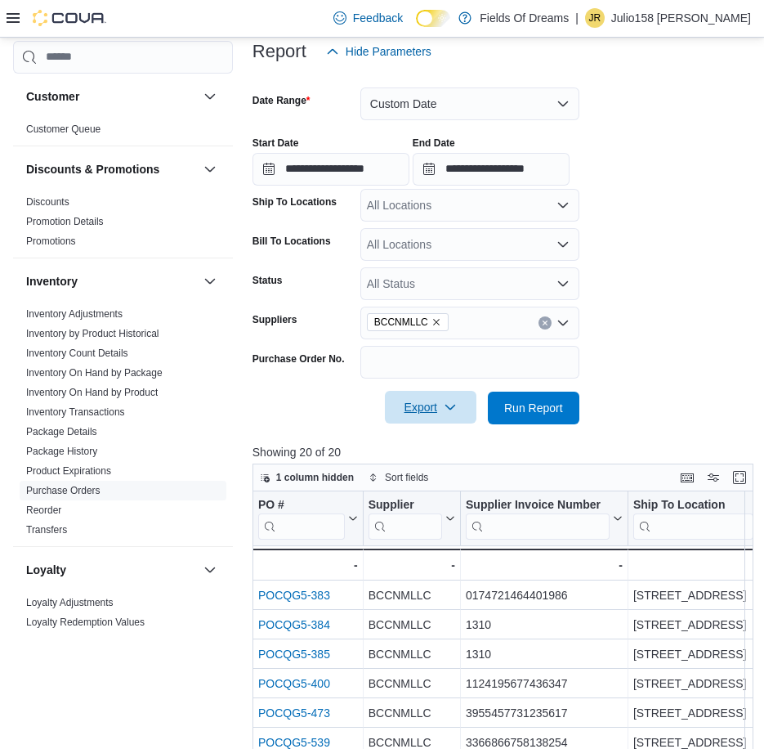
click at [451, 413] on icon "button" at bounding box center [450, 406] width 13 height 13
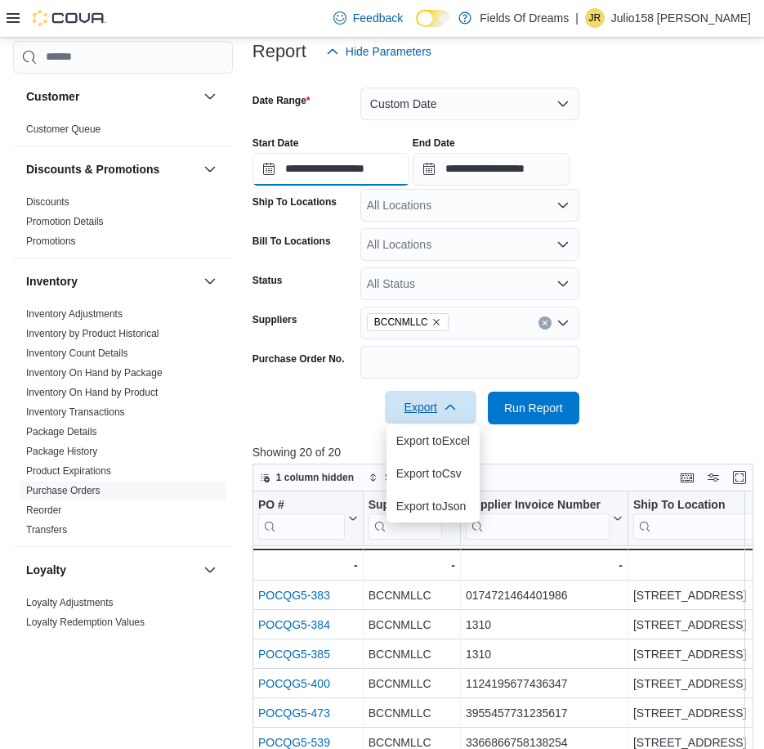
click at [278, 165] on input "**********" at bounding box center [331, 169] width 157 height 33
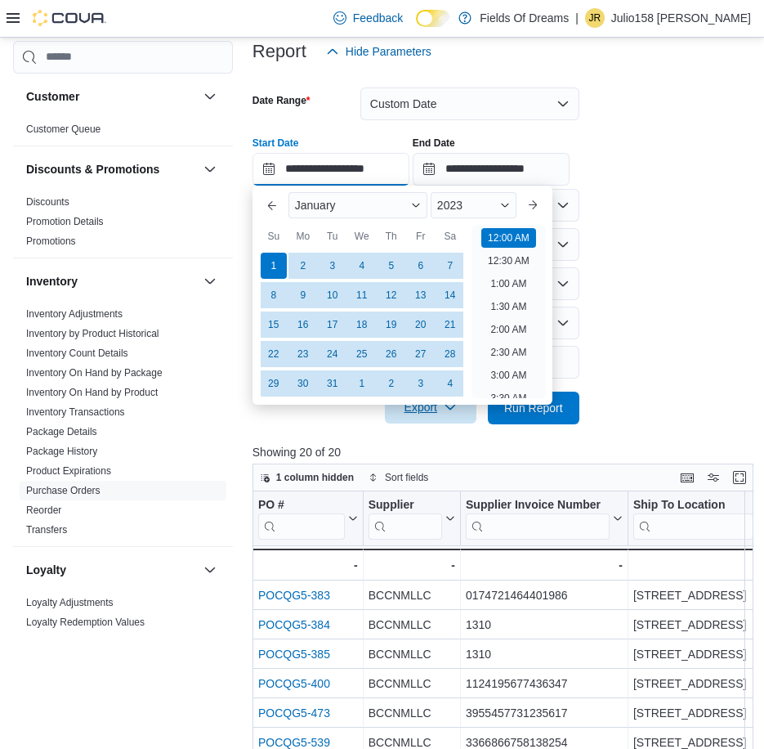
scroll to position [51, 0]
click at [427, 210] on div "January" at bounding box center [357, 205] width 139 height 26
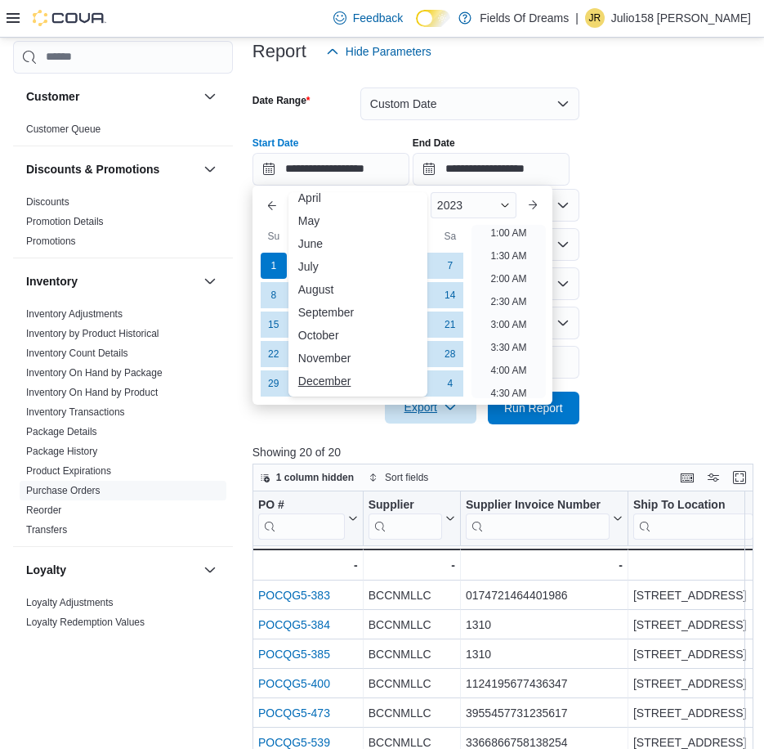
scroll to position [80, 0]
click at [341, 356] on div "November" at bounding box center [358, 357] width 132 height 20
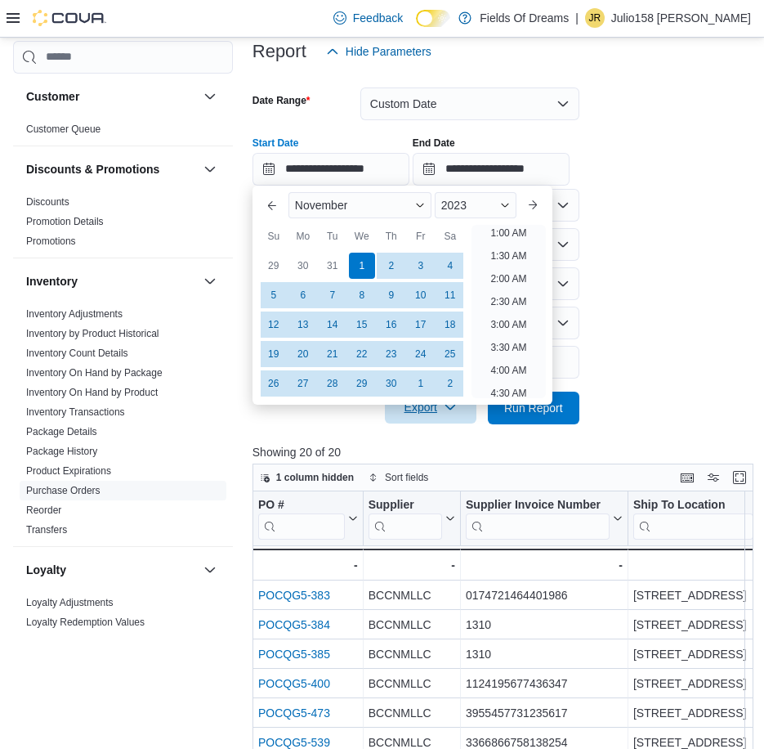
scroll to position [3, 0]
click at [357, 351] on div "22" at bounding box center [361, 353] width 29 height 29
type input "**********"
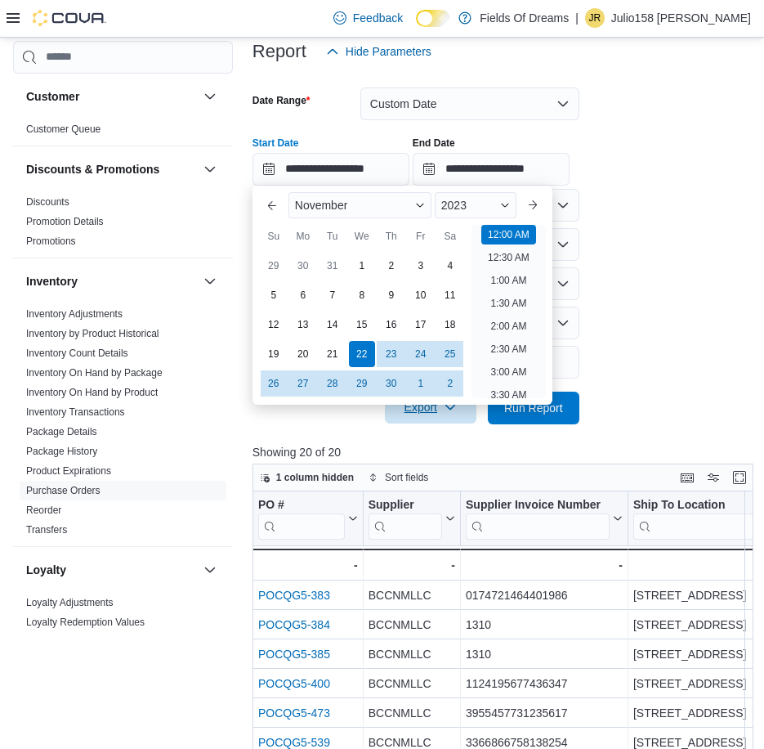
click at [679, 271] on form "**********" at bounding box center [502, 246] width 498 height 356
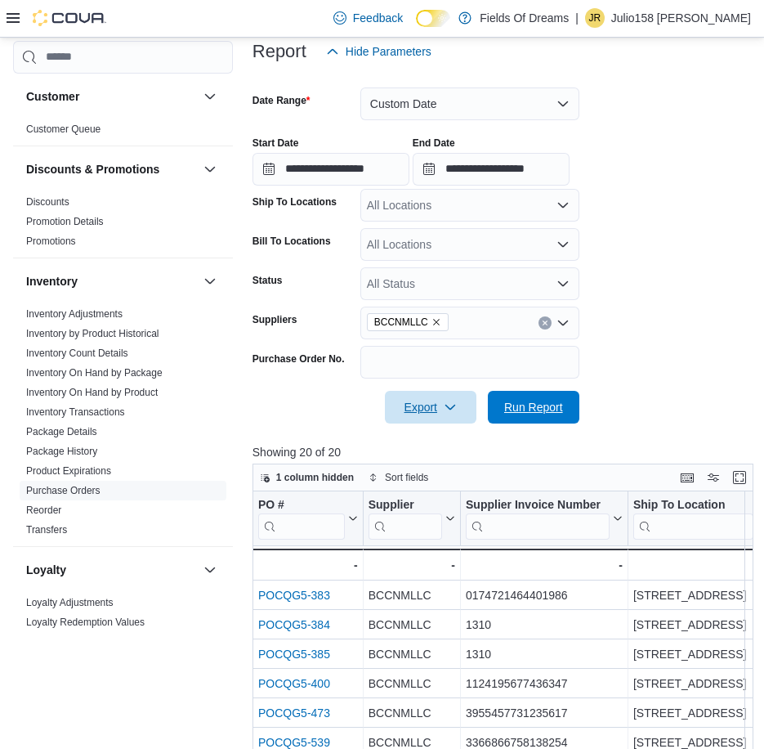
click at [519, 421] on span "Run Report" at bounding box center [534, 407] width 72 height 33
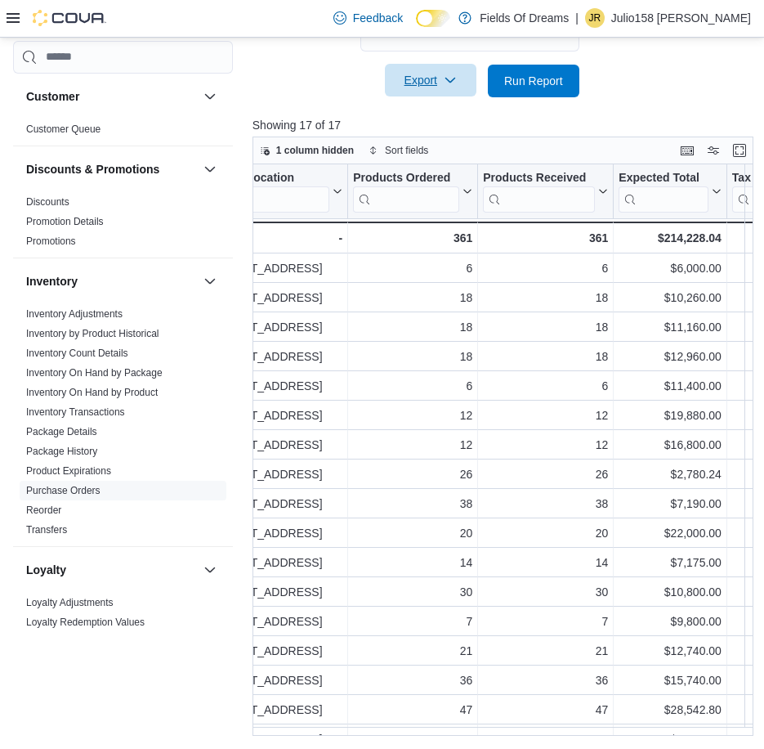
scroll to position [0, 560]
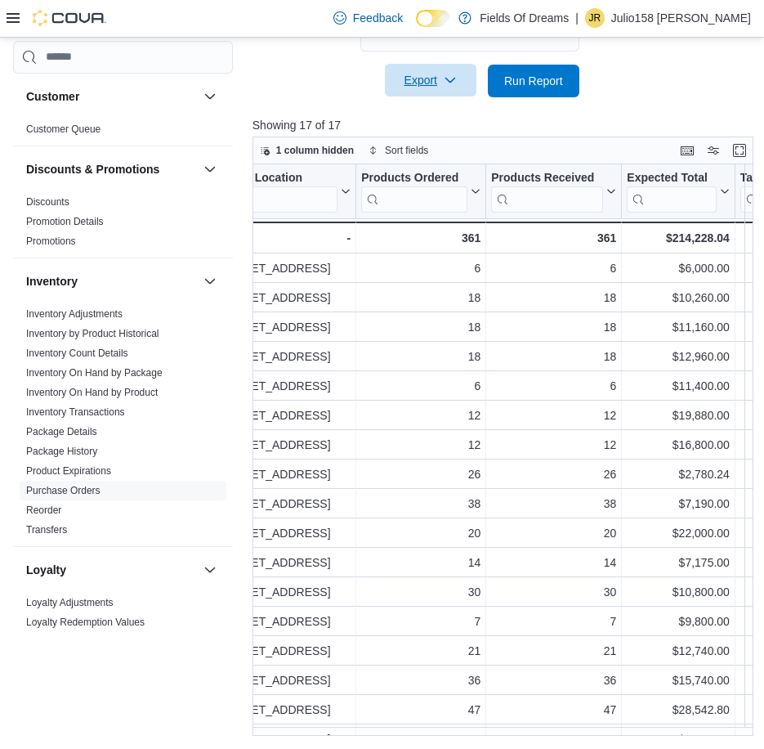
click at [14, 17] on icon at bounding box center [13, 17] width 13 height 13
click at [266, 16] on div "Feedback Dark Mode Fields Of Dreams | JR Julio158 Retana" at bounding box center [382, 19] width 764 height 38
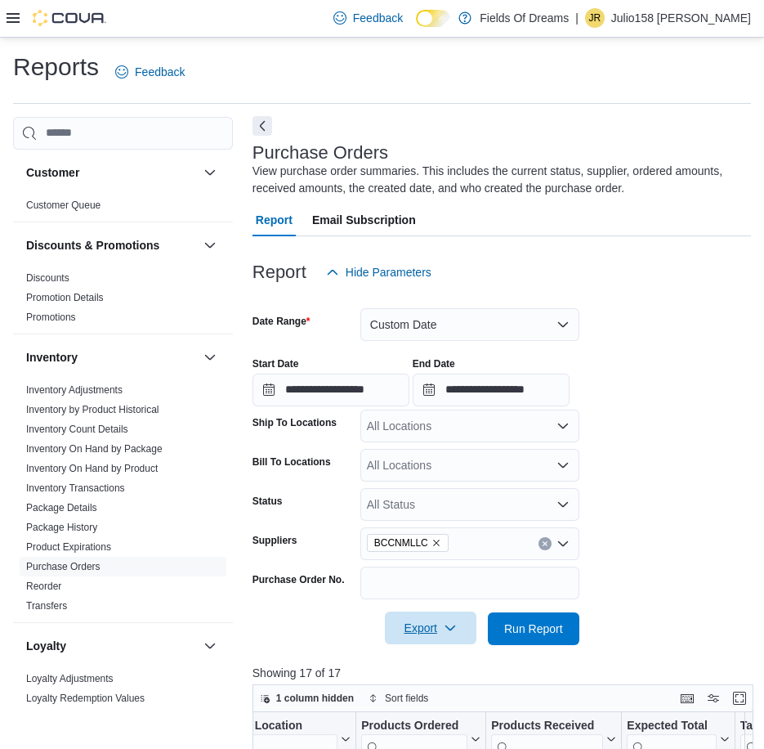
click at [254, 127] on button "Next" at bounding box center [263, 126] width 20 height 20
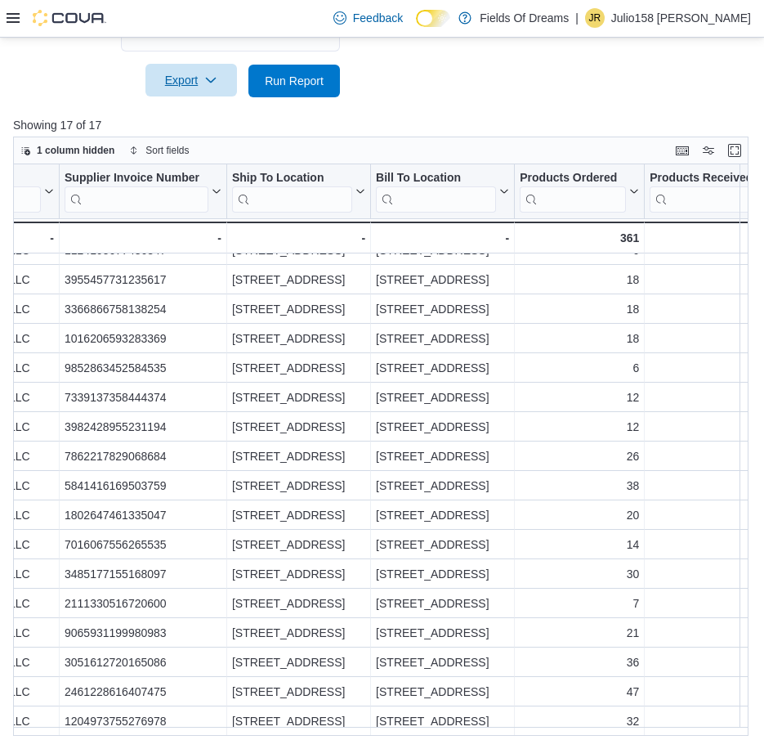
scroll to position [26, 156]
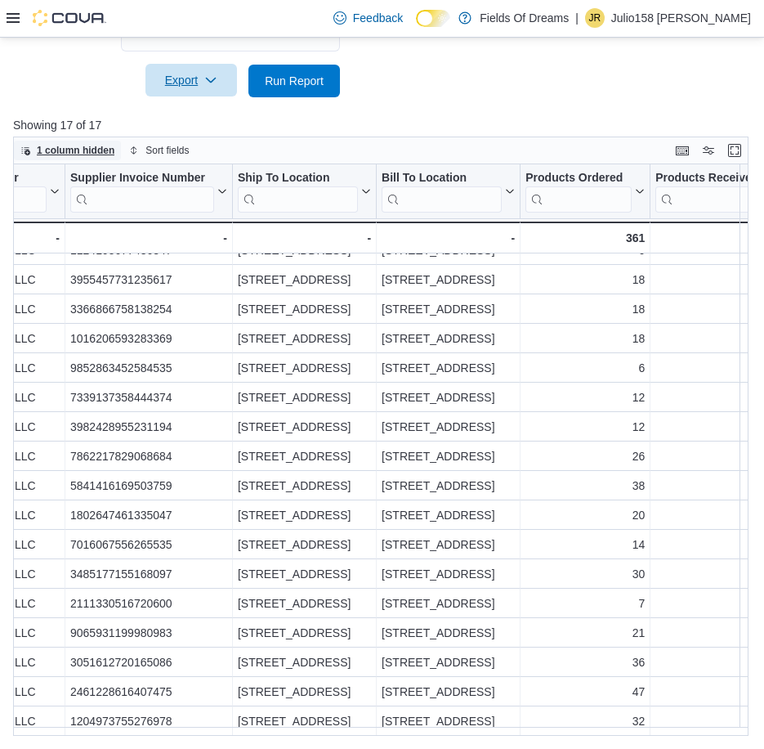
click at [20, 148] on button "1 column hidden" at bounding box center [67, 151] width 107 height 20
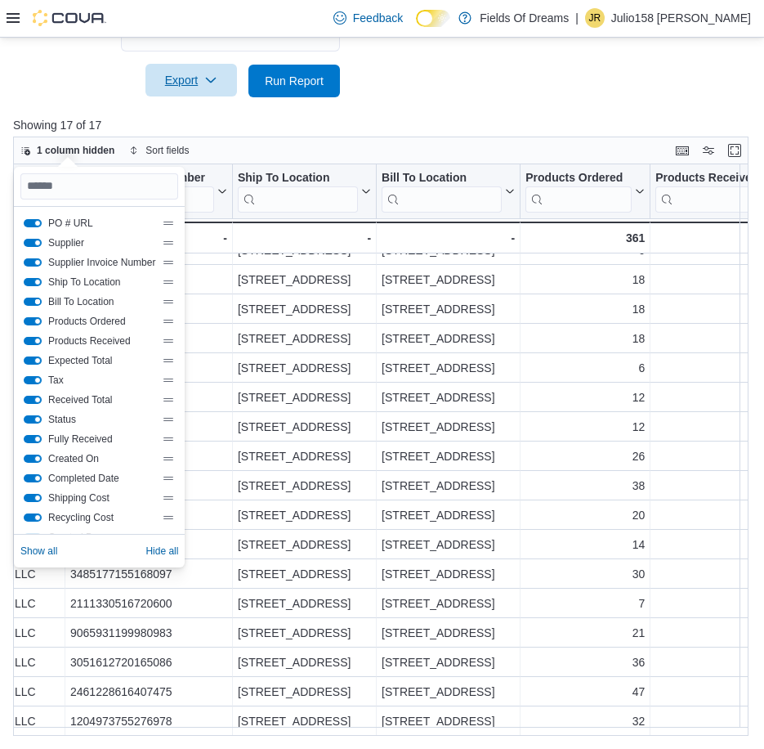
click at [39, 300] on button "Bill To Location" at bounding box center [33, 301] width 18 height 8
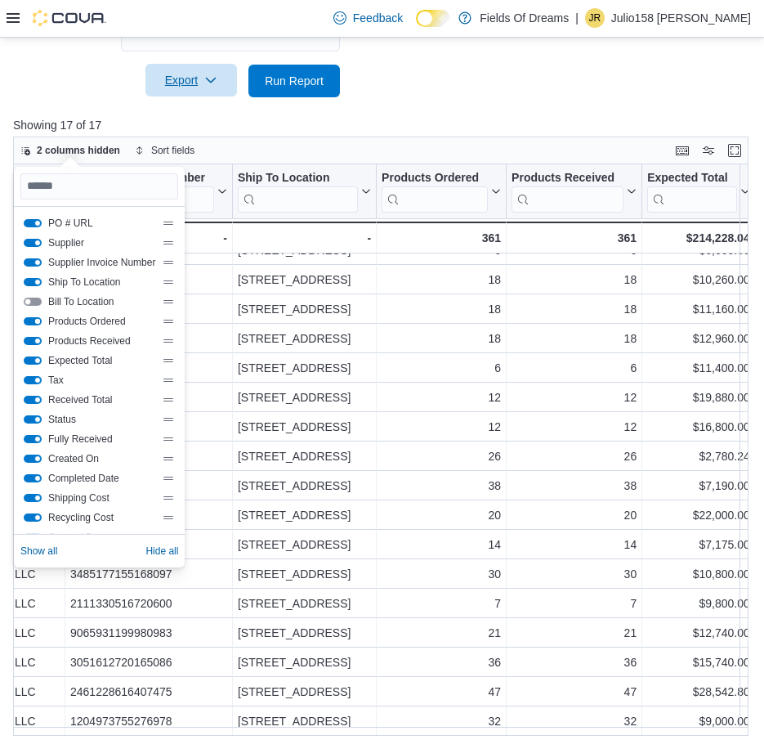
click at [35, 318] on button "Products Ordered" at bounding box center [33, 321] width 18 height 8
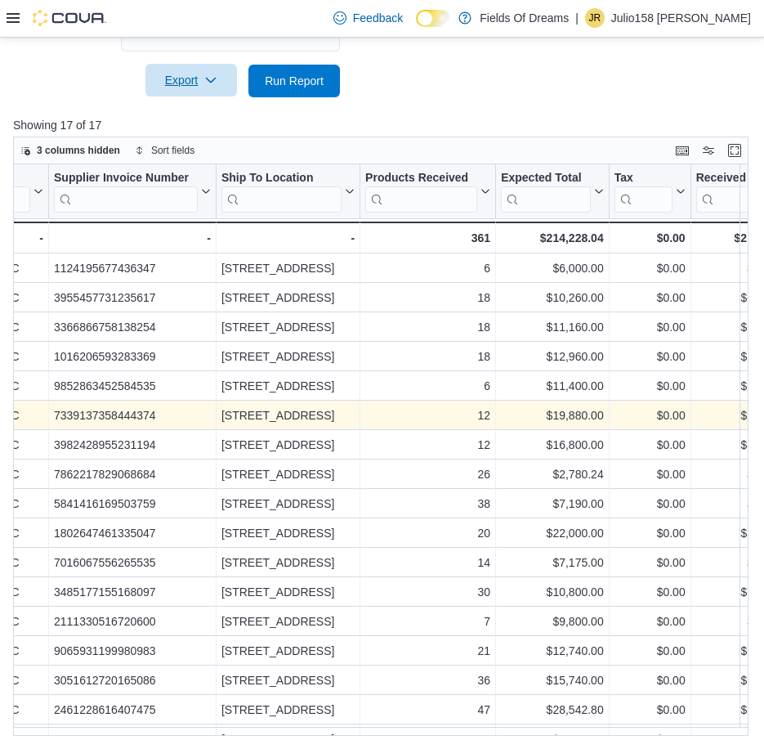
scroll to position [26, 172]
